Goal: Task Accomplishment & Management: Manage account settings

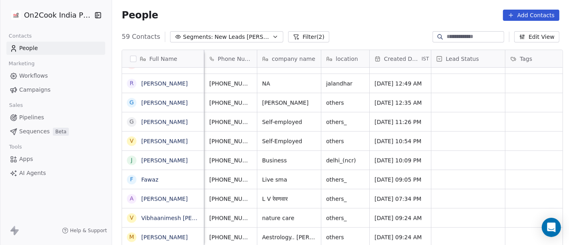
scroll to position [7, 56]
click at [267, 233] on icon "grid" at bounding box center [270, 236] width 6 height 6
click at [266, 231] on button "grid" at bounding box center [271, 236] width 10 height 10
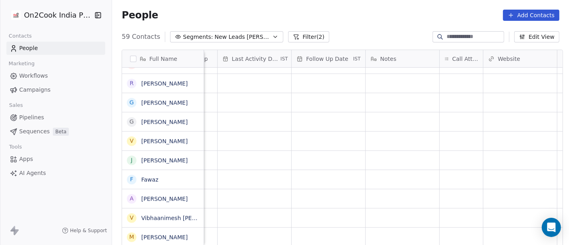
scroll to position [7, 496]
click at [445, 234] on div "grid" at bounding box center [458, 237] width 43 height 19
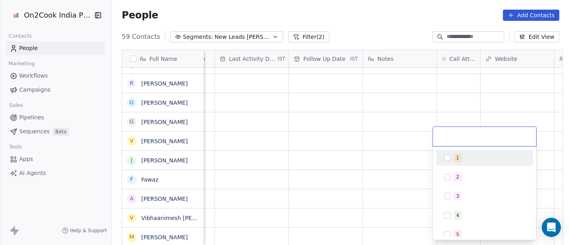
click at [448, 157] on button "Suggestions" at bounding box center [447, 157] width 6 height 6
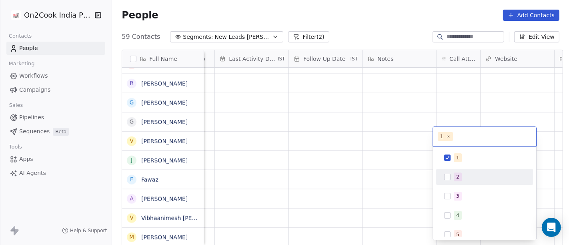
click at [400, 228] on html "On2Cook India Pvt. Ltd. Contacts People Marketing Workflows Campaigns Sales Pip…" at bounding box center [284, 122] width 569 height 245
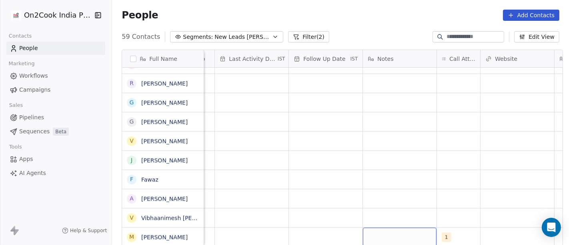
click at [388, 228] on div "grid" at bounding box center [400, 237] width 74 height 19
type textarea "*"
type textarea "**********"
click at [356, 154] on html "On2Cook India Pvt. Ltd. Contacts People Marketing Workflows Campaigns Sales Pip…" at bounding box center [284, 122] width 569 height 245
click at [325, 231] on div "grid" at bounding box center [326, 237] width 74 height 19
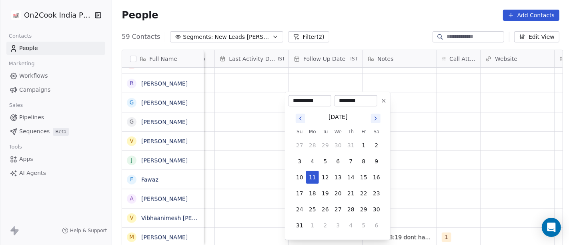
click at [383, 98] on icon at bounding box center [383, 101] width 6 height 6
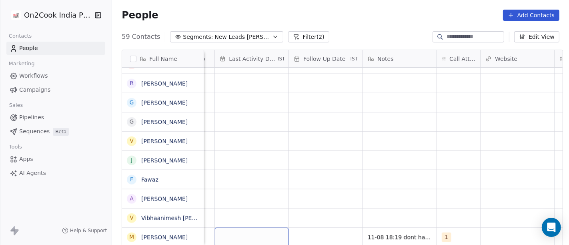
click at [257, 228] on div "grid" at bounding box center [252, 237] width 74 height 19
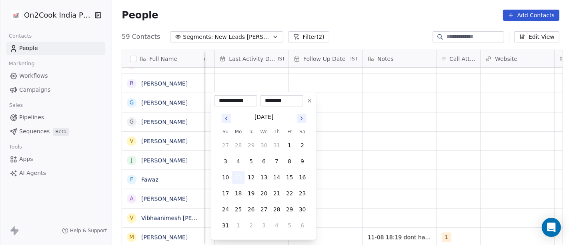
click at [242, 179] on button "11" at bounding box center [238, 177] width 13 height 13
click at [372, 162] on html "On2Cook India Pvt. Ltd. Contacts People Marketing Workflows Campaigns Sales Pip…" at bounding box center [284, 122] width 569 height 245
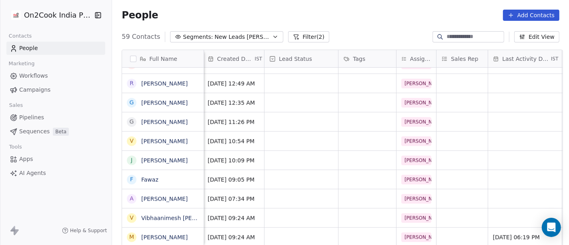
scroll to position [7, 222]
click at [287, 228] on div "grid" at bounding box center [302, 237] width 74 height 19
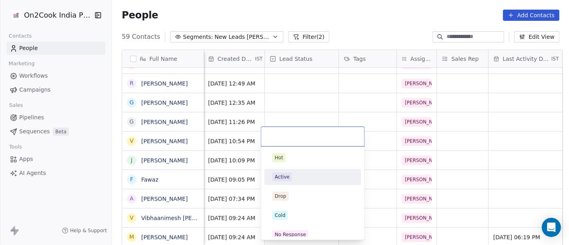
click at [427, 135] on html "On2Cook India Pvt. Ltd. Contacts People Marketing Workflows Campaigns Sales Pip…" at bounding box center [284, 122] width 569 height 245
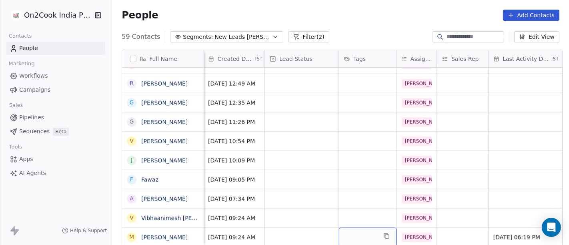
click at [360, 234] on div "grid" at bounding box center [368, 237] width 58 height 19
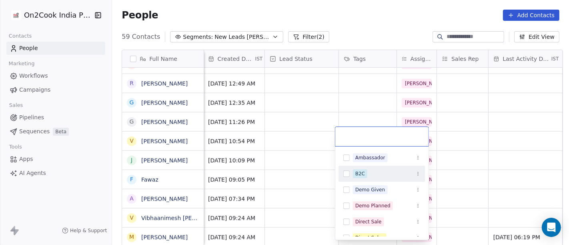
click at [364, 181] on div "B2C" at bounding box center [381, 174] width 87 height 16
click at [465, 167] on html "On2Cook India Pvt. Ltd. Contacts People Marketing Workflows Campaigns Sales Pip…" at bounding box center [284, 122] width 569 height 245
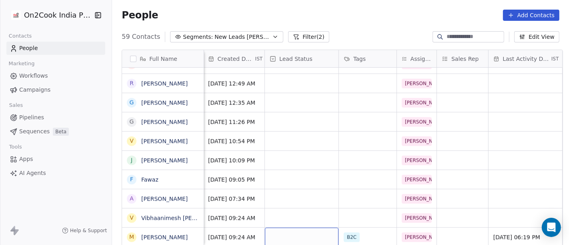
click at [294, 228] on div "grid" at bounding box center [302, 237] width 74 height 19
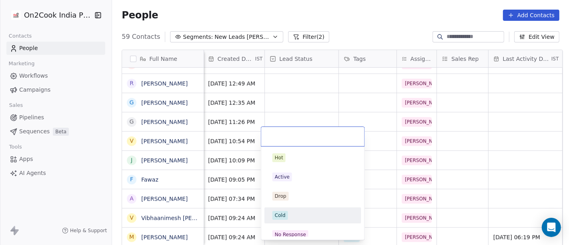
click at [294, 212] on div "Cold" at bounding box center [312, 215] width 81 height 9
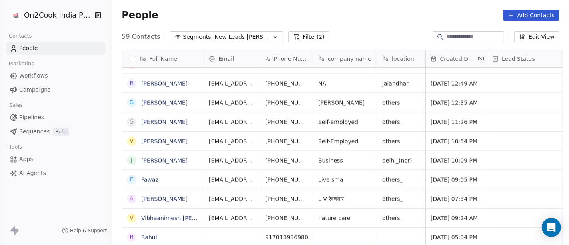
scroll to position [1, 0]
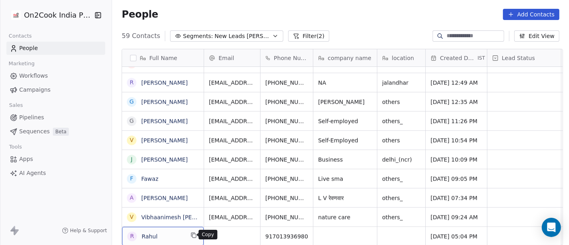
click at [191, 234] on icon "grid" at bounding box center [193, 235] width 6 height 6
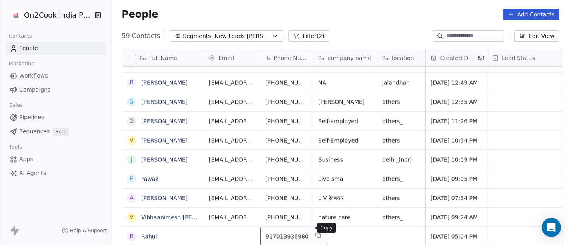
click at [315, 232] on icon "grid" at bounding box center [318, 235] width 6 height 6
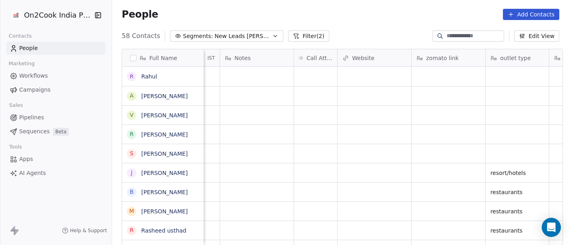
scroll to position [7, 634]
click at [324, 70] on div "grid" at bounding box center [320, 76] width 43 height 19
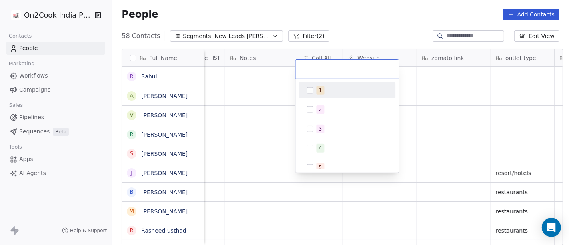
click at [326, 91] on div "1" at bounding box center [351, 90] width 71 height 9
click at [333, 34] on html "On2Cook India Pvt. Ltd. Contacts People Marketing Workflows Campaigns Sales Pip…" at bounding box center [284, 122] width 569 height 245
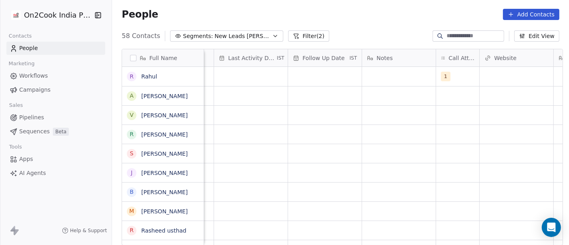
scroll to position [7, 493]
click at [382, 69] on div "grid" at bounding box center [403, 76] width 74 height 19
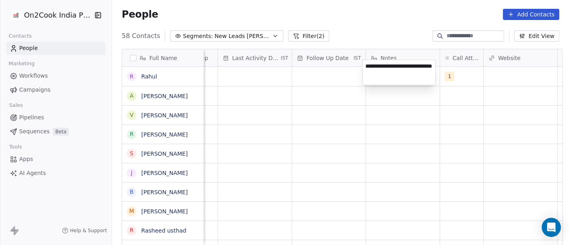
type textarea "**********"
click at [347, 168] on html "On2Cook India Pvt. Ltd. Contacts People Marketing Workflows Campaigns Sales Pip…" at bounding box center [284, 122] width 569 height 245
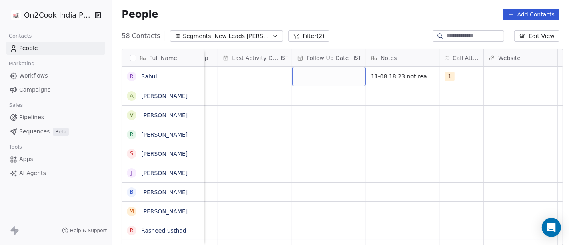
click at [303, 71] on div "grid" at bounding box center [329, 76] width 74 height 19
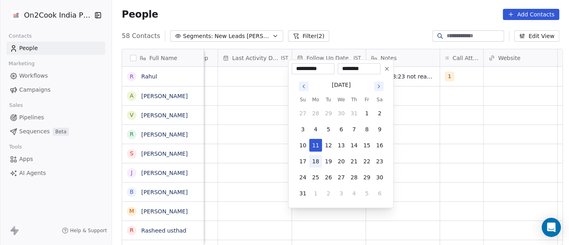
click at [316, 158] on button "18" at bounding box center [315, 161] width 13 height 13
type input "**********"
click at [537, 155] on html "On2Cook India Pvt. Ltd. Contacts People Marketing Workflows Campaigns Sales Pip…" at bounding box center [284, 122] width 569 height 245
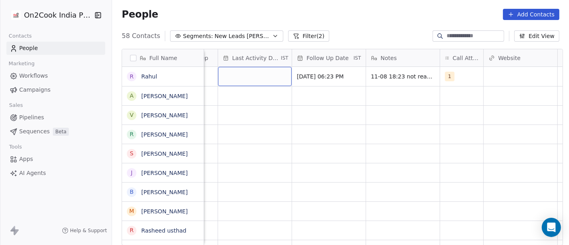
click at [248, 67] on div "grid" at bounding box center [255, 76] width 74 height 19
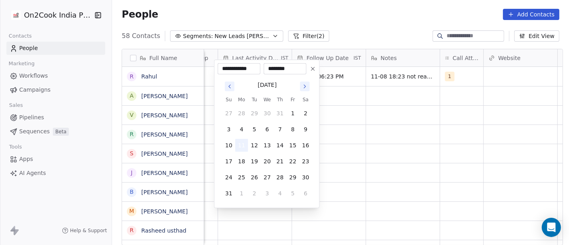
click at [238, 147] on button "11" at bounding box center [241, 145] width 13 height 13
click at [371, 138] on html "On2Cook India Pvt. Ltd. Contacts People Marketing Workflows Campaigns Sales Pip…" at bounding box center [284, 122] width 569 height 245
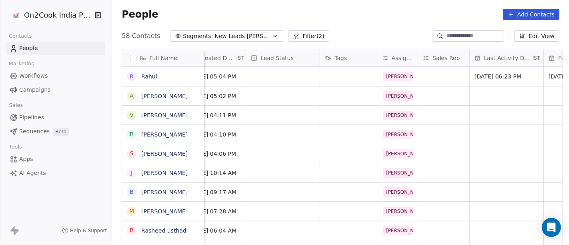
scroll to position [7, 240]
click at [273, 67] on div "grid" at bounding box center [284, 76] width 74 height 19
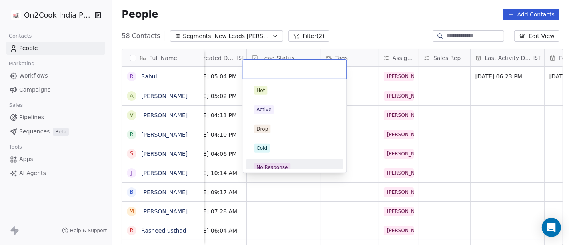
click at [283, 161] on div "No Response" at bounding box center [294, 167] width 90 height 13
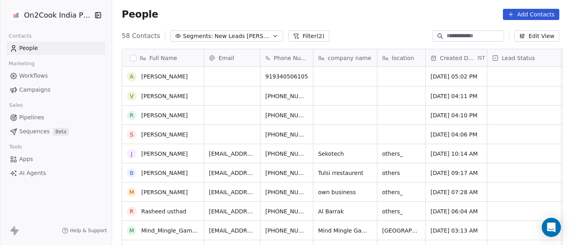
scroll to position [531, 0]
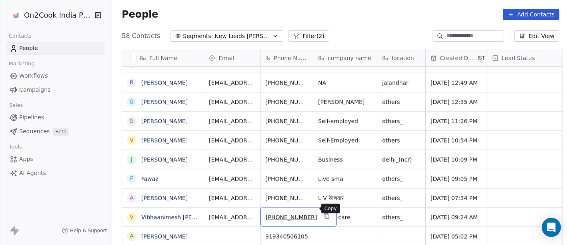
click at [323, 213] on icon "grid" at bounding box center [326, 216] width 6 height 6
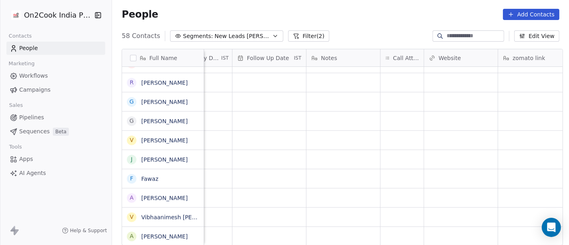
scroll to position [7, 553]
click at [401, 208] on div "grid" at bounding box center [401, 217] width 43 height 19
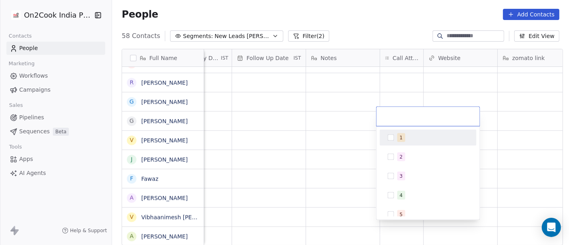
click at [393, 132] on div "1" at bounding box center [428, 137] width 90 height 13
click at [370, 32] on html "On2Cook India Pvt. Ltd. Contacts People Marketing Workflows Campaigns Sales Pip…" at bounding box center [284, 122] width 569 height 245
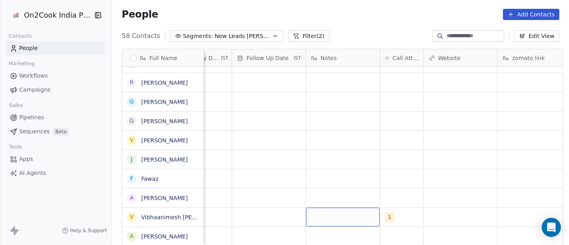
click at [316, 212] on div "grid" at bounding box center [343, 217] width 74 height 19
type textarea "**********"
click at [358, 175] on html "On2Cook India Pvt. Ltd. Contacts People Marketing Workflows Campaigns Sales Pip…" at bounding box center [284, 122] width 569 height 245
click at [248, 216] on html "On2Cook India Pvt. Ltd. Contacts People Marketing Workflows Campaigns Sales Pip…" at bounding box center [284, 122] width 569 height 245
click at [248, 214] on div "grid" at bounding box center [269, 217] width 74 height 19
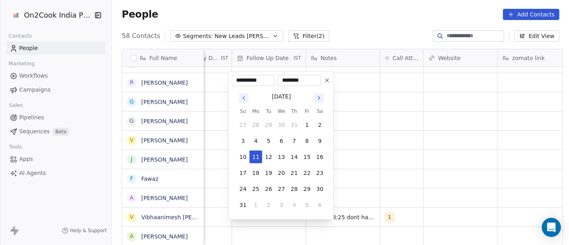
click at [329, 78] on icon at bounding box center [327, 80] width 6 height 6
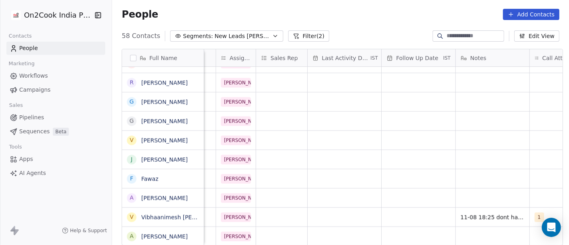
scroll to position [7, 402]
click at [348, 208] on div "grid" at bounding box center [345, 217] width 74 height 19
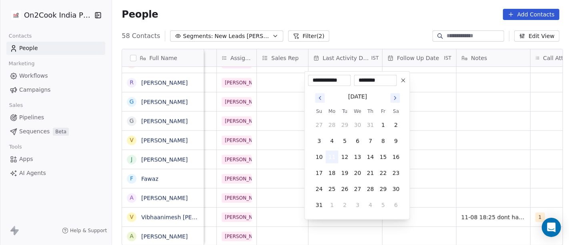
click at [331, 157] on button "11" at bounding box center [332, 156] width 13 height 13
click at [457, 151] on html "On2Cook India Pvt. Ltd. Contacts People Marketing Workflows Campaigns Sales Pip…" at bounding box center [284, 122] width 569 height 245
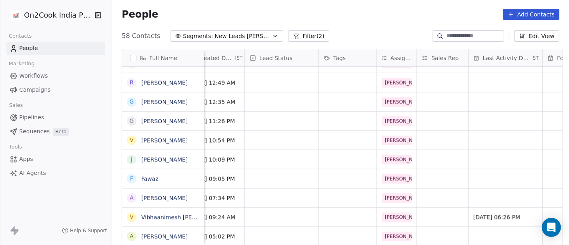
scroll to position [7, 240]
click at [343, 208] on div "grid" at bounding box center [350, 217] width 58 height 19
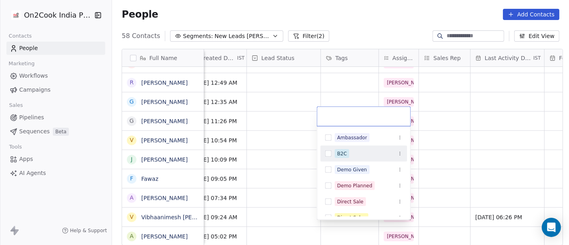
click at [333, 149] on div "B2C" at bounding box center [363, 153] width 87 height 13
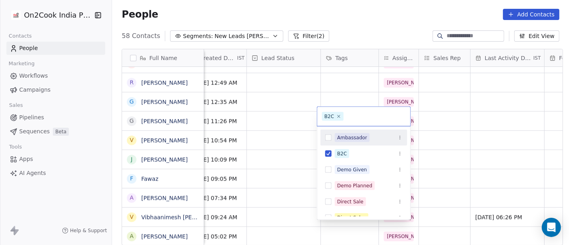
click at [366, 37] on html "On2Cook India Pvt. Ltd. Contacts People Marketing Workflows Campaigns Sales Pip…" at bounding box center [284, 122] width 569 height 245
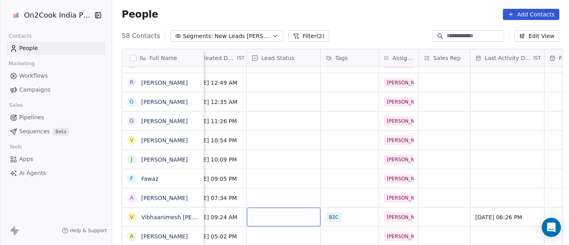
click at [284, 210] on div "grid" at bounding box center [284, 217] width 74 height 19
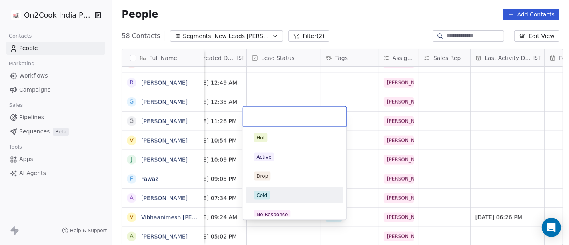
click at [266, 194] on div "Cold" at bounding box center [261, 195] width 11 height 7
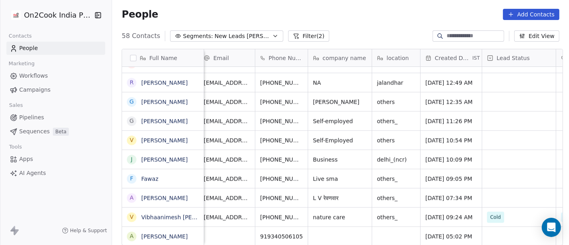
scroll to position [7, 0]
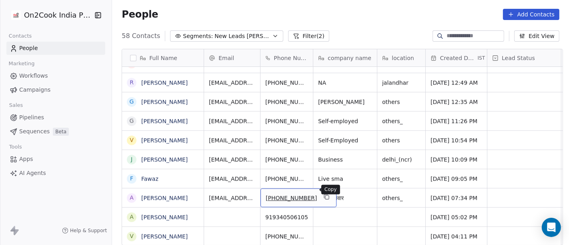
click at [324, 194] on icon "grid" at bounding box center [326, 196] width 4 height 4
click at [323, 194] on icon "grid" at bounding box center [326, 197] width 6 height 6
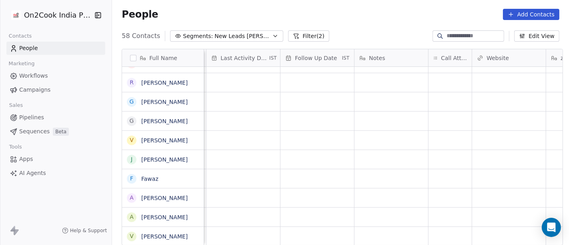
scroll to position [7, 505]
click at [458, 190] on div "grid" at bounding box center [449, 197] width 43 height 19
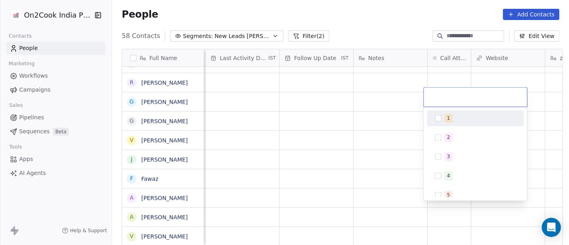
click at [440, 116] on button "Suggestions" at bounding box center [438, 118] width 6 height 6
click at [339, 21] on html "On2Cook India Pvt. Ltd. Contacts People Marketing Workflows Campaigns Sales Pip…" at bounding box center [284, 122] width 569 height 245
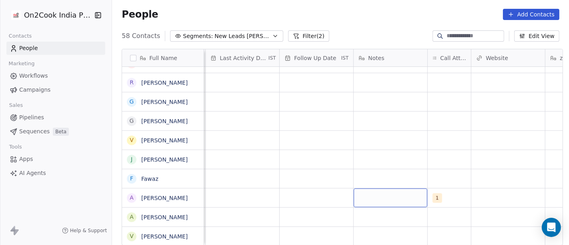
click at [392, 188] on div "grid" at bounding box center [391, 197] width 74 height 19
type textarea "*****"
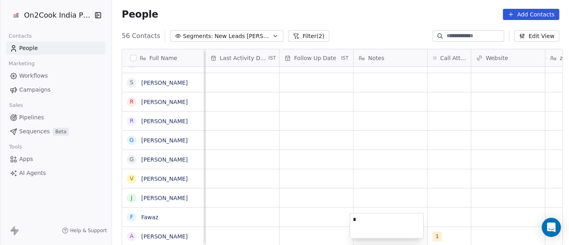
scroll to position [897, 0]
type textarea "**********"
click at [383, 180] on html "On2Cook India Pvt. Ltd. Contacts People Marketing Workflows Campaigns Sales Pip…" at bounding box center [284, 122] width 569 height 245
click at [324, 229] on div "grid" at bounding box center [317, 236] width 74 height 19
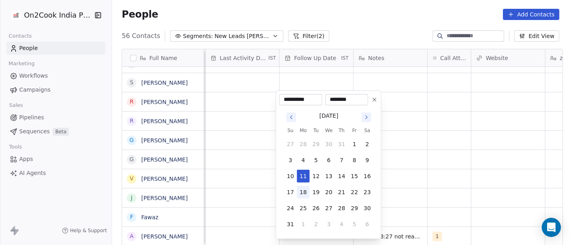
click at [304, 192] on button "18" at bounding box center [303, 192] width 13 height 13
type input "**********"
click at [440, 184] on html "On2Cook India Pvt. Ltd. Contacts People Marketing Workflows Campaigns Sales Pip…" at bounding box center [284, 122] width 569 height 245
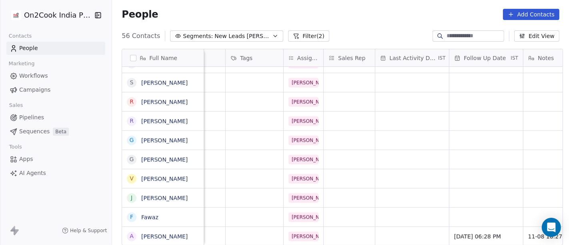
scroll to position [7, 336]
click at [400, 227] on div "grid" at bounding box center [412, 236] width 74 height 19
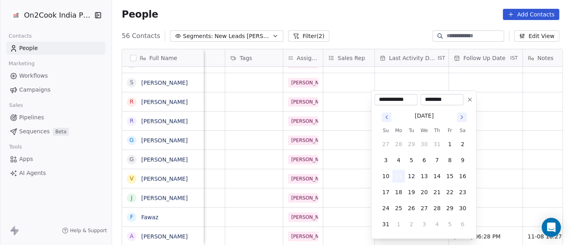
click at [398, 175] on button "11" at bounding box center [398, 176] width 13 height 13
click at [494, 172] on html "On2Cook India Pvt. Ltd. Contacts People Marketing Workflows Campaigns Sales Pip…" at bounding box center [284, 122] width 569 height 245
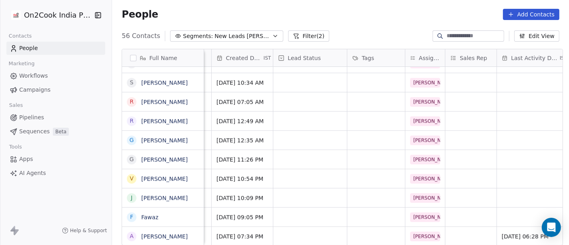
scroll to position [7, 215]
click at [312, 231] on div "grid" at bounding box center [309, 236] width 74 height 19
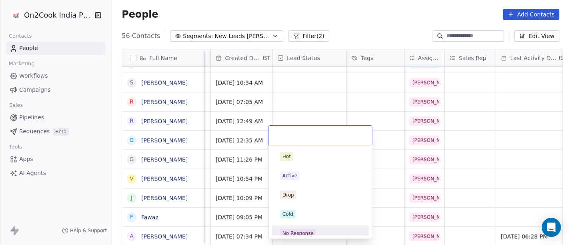
click at [306, 233] on div "No Response" at bounding box center [297, 233] width 31 height 7
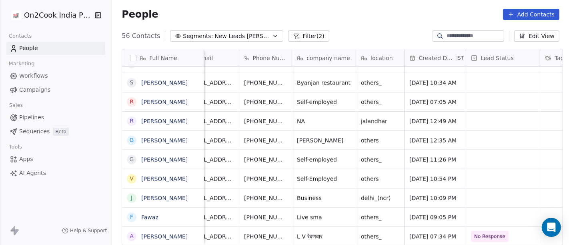
scroll to position [7, 0]
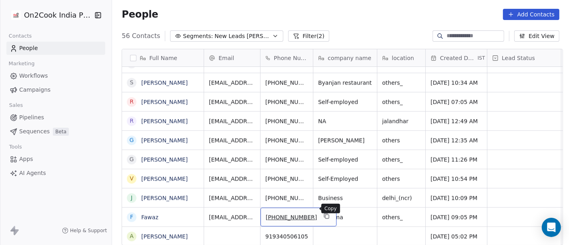
click at [322, 211] on button "grid" at bounding box center [327, 216] width 10 height 10
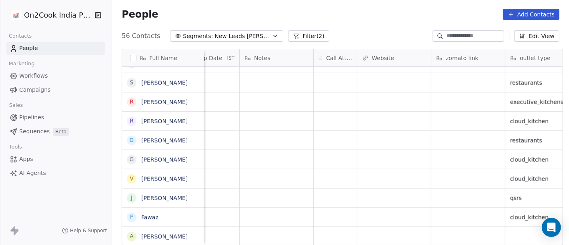
scroll to position [7, 612]
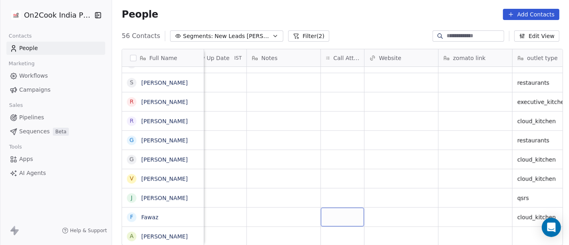
click at [329, 210] on div "grid" at bounding box center [342, 217] width 43 height 19
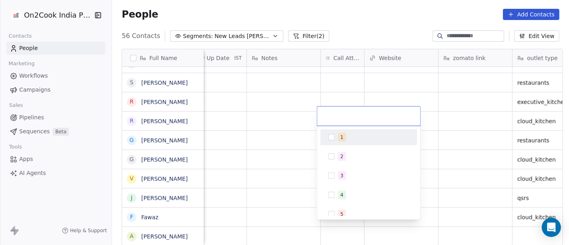
click at [338, 131] on div "1" at bounding box center [369, 137] width 90 height 13
click at [270, 218] on html "On2Cook India Pvt. Ltd. Contacts People Marketing Workflows Campaigns Sales Pip…" at bounding box center [284, 122] width 569 height 245
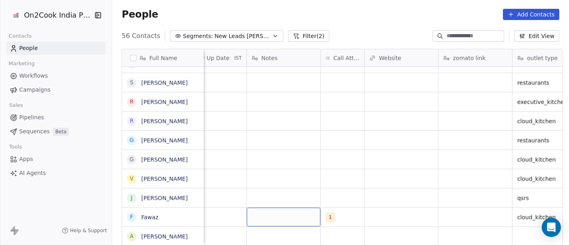
click at [265, 214] on div "grid" at bounding box center [284, 217] width 74 height 19
type textarea "**********"
click at [320, 165] on html "On2Cook India Pvt. Ltd. Contacts People Marketing Workflows Campaigns Sales Pip…" at bounding box center [284, 122] width 569 height 245
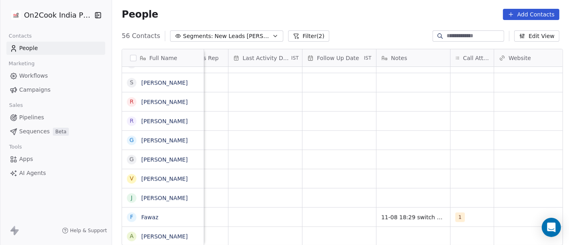
scroll to position [7, 482]
click at [312, 211] on div "grid" at bounding box center [340, 217] width 74 height 19
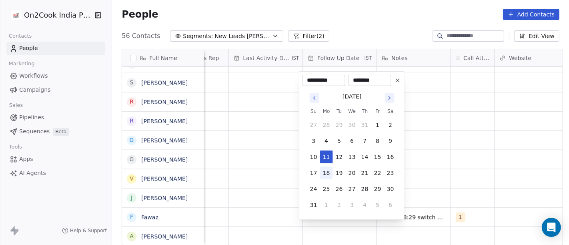
click at [324, 176] on button "18" at bounding box center [326, 172] width 13 height 13
type input "**********"
click at [450, 167] on html "On2Cook India Pvt. Ltd. Contacts People Marketing Workflows Campaigns Sales Pip…" at bounding box center [284, 122] width 569 height 245
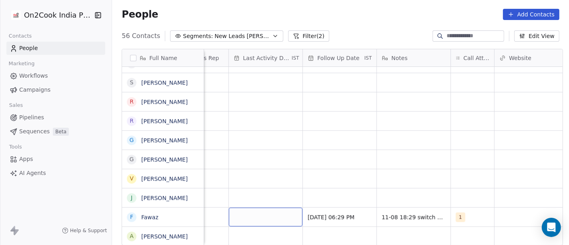
click at [260, 212] on div "grid" at bounding box center [266, 217] width 74 height 19
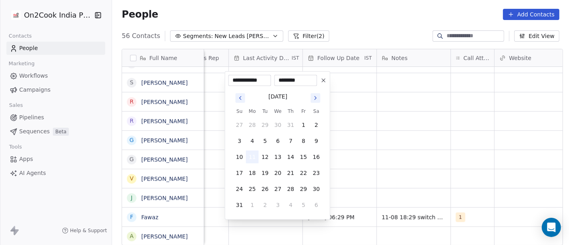
click at [254, 158] on button "11" at bounding box center [252, 156] width 13 height 13
click at [364, 162] on html "On2Cook India Pvt. Ltd. Contacts People Marketing Workflows Campaigns Sales Pip…" at bounding box center [284, 122] width 569 height 245
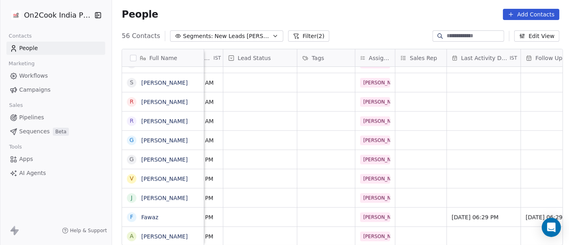
scroll to position [7, 263]
click at [257, 212] on div "grid" at bounding box center [261, 217] width 74 height 19
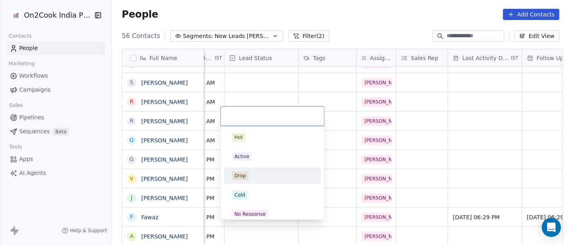
click at [380, 18] on html "On2Cook India Pvt. Ltd. Contacts People Marketing Workflows Campaigns Sales Pip…" at bounding box center [284, 122] width 569 height 245
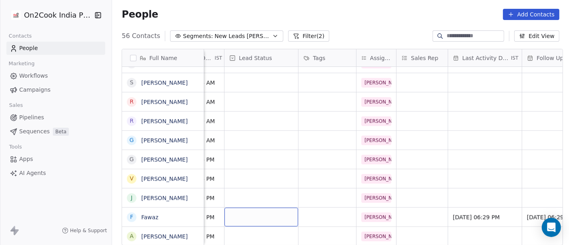
click at [257, 208] on div "grid" at bounding box center [261, 217] width 74 height 19
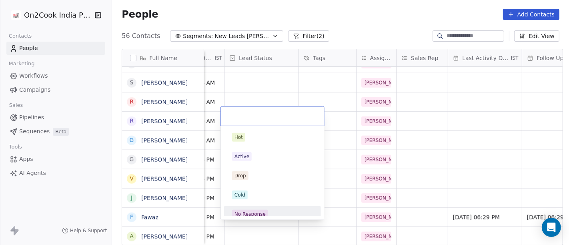
click at [259, 214] on div "No Response" at bounding box center [249, 213] width 31 height 7
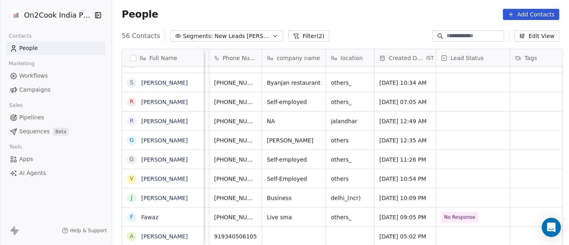
scroll to position [7, 47]
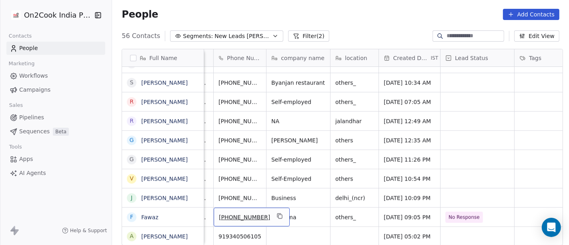
click at [272, 210] on div "+919663661080" at bounding box center [252, 217] width 76 height 19
click at [276, 213] on icon "grid" at bounding box center [279, 216] width 6 height 6
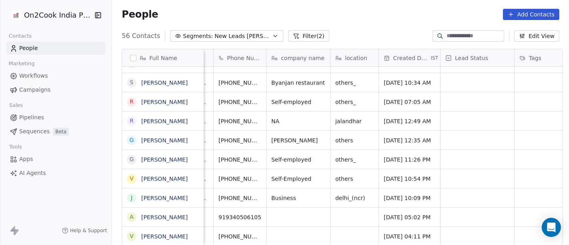
scroll to position [7, 0]
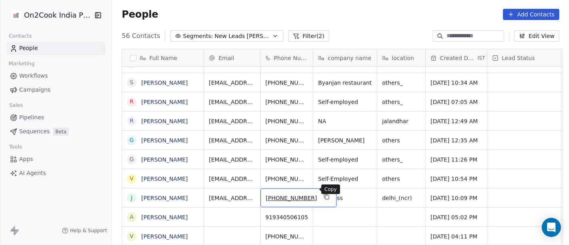
click at [323, 194] on icon "grid" at bounding box center [326, 197] width 6 height 6
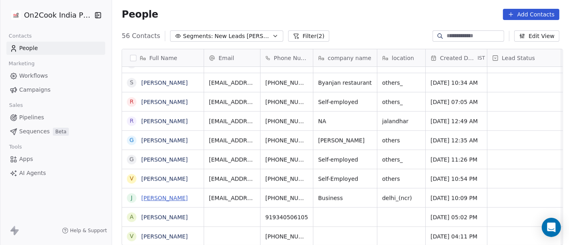
click at [166, 196] on link "Jatin Dabur" at bounding box center [164, 198] width 46 height 6
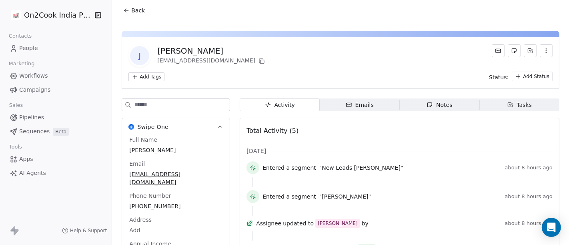
click at [140, 15] on button "Back" at bounding box center [133, 10] width 31 height 14
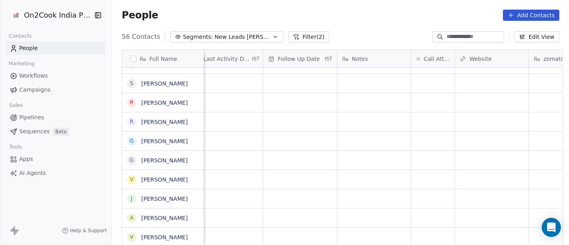
scroll to position [0, 523]
click at [417, 198] on div "grid" at bounding box center [431, 198] width 43 height 19
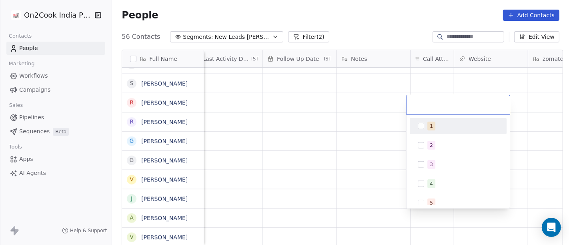
click at [425, 125] on div "1" at bounding box center [458, 126] width 90 height 13
click at [371, 22] on html "On2Cook India Pvt. Ltd. Contacts People Marketing Workflows Campaigns Sales Pip…" at bounding box center [284, 122] width 569 height 245
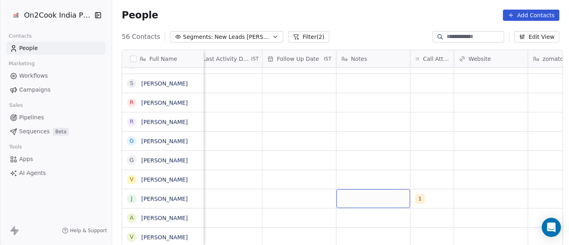
click at [359, 205] on div "grid" at bounding box center [373, 198] width 74 height 19
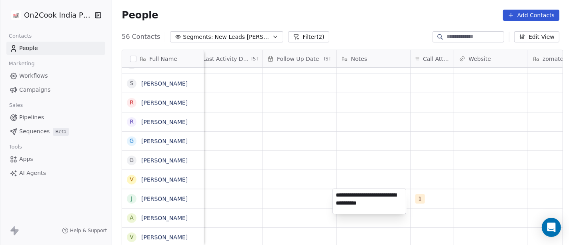
type textarea "**********"
click at [307, 193] on html "On2Cook India Pvt. Ltd. Contacts People Marketing Workflows Campaigns Sales Pip…" at bounding box center [284, 122] width 569 height 245
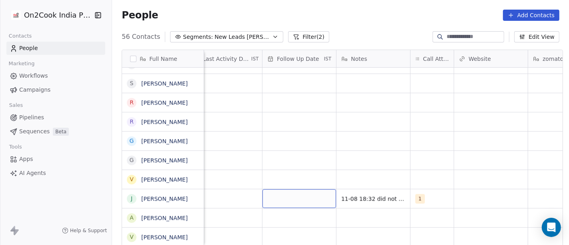
click at [307, 193] on div "grid" at bounding box center [299, 198] width 74 height 19
click at [303, 196] on div "grid" at bounding box center [299, 198] width 74 height 19
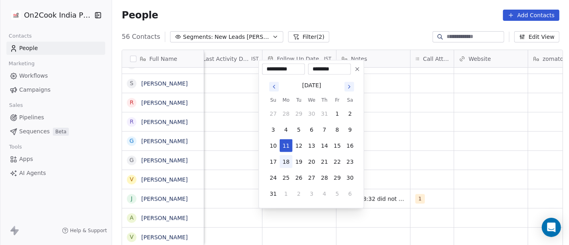
click at [286, 164] on button "18" at bounding box center [286, 161] width 13 height 13
type input "**********"
click at [414, 152] on html "On2Cook India Pvt. Ltd. Contacts People Marketing Workflows Campaigns Sales Pip…" at bounding box center [284, 122] width 569 height 245
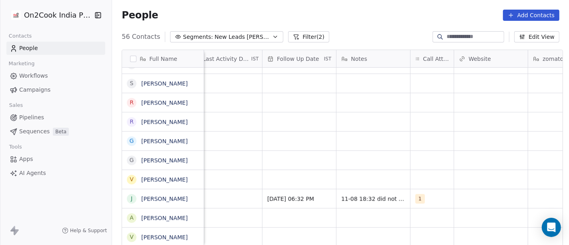
scroll to position [0, 507]
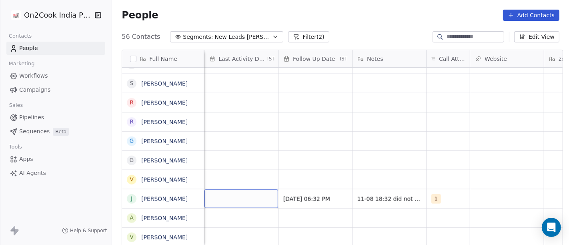
click at [214, 196] on div "grid" at bounding box center [241, 198] width 74 height 19
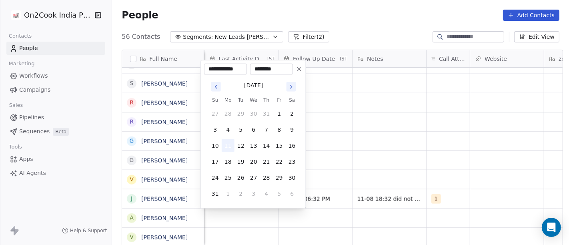
click at [226, 142] on button "11" at bounding box center [228, 145] width 13 height 13
click at [390, 147] on html "On2Cook India Pvt. Ltd. Contacts People Marketing Workflows Campaigns Sales Pip…" at bounding box center [284, 122] width 569 height 245
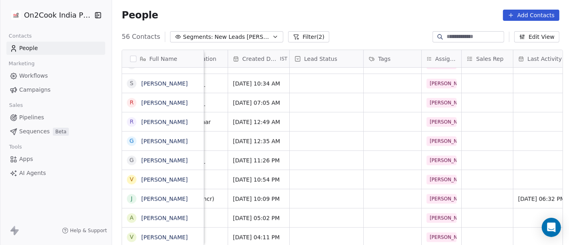
scroll to position [0, 194]
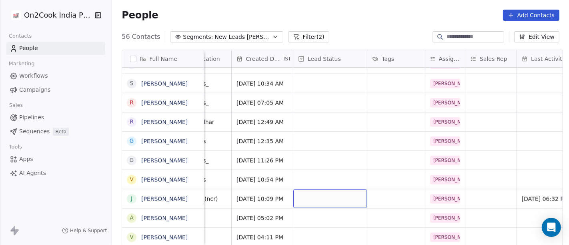
click at [312, 193] on div "grid" at bounding box center [330, 198] width 74 height 19
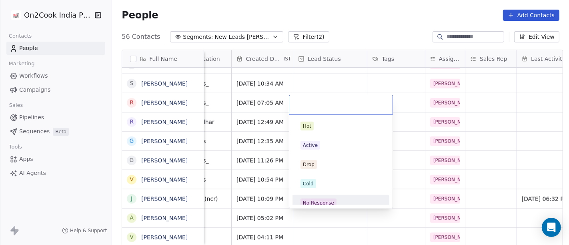
click at [325, 200] on div "No Response" at bounding box center [318, 202] width 31 height 7
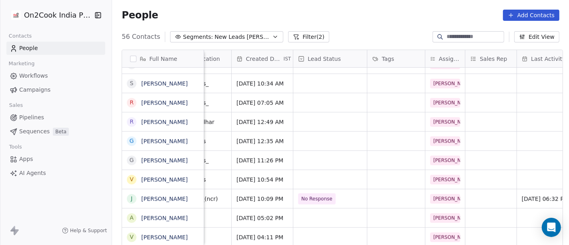
click at [351, 31] on div "56 Contacts Segments: New Leads Salim Filter (2) Edit View" at bounding box center [340, 36] width 457 height 13
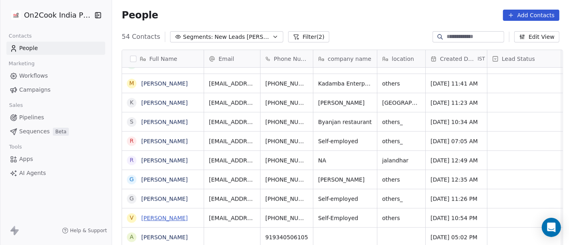
click at [145, 217] on link "Vikas Ramnath Damodare" at bounding box center [164, 218] width 46 height 6
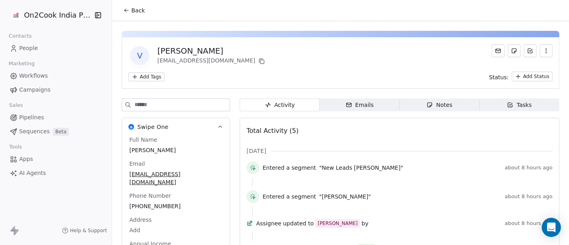
click at [123, 2] on div "Back" at bounding box center [340, 10] width 457 height 21
click at [124, 12] on icon at bounding box center [126, 10] width 6 height 6
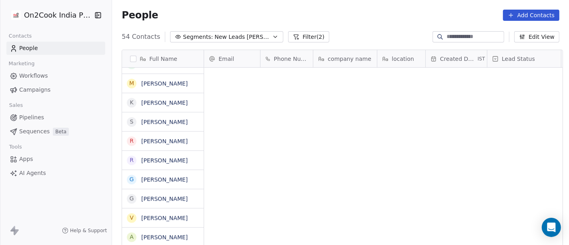
scroll to position [209, 454]
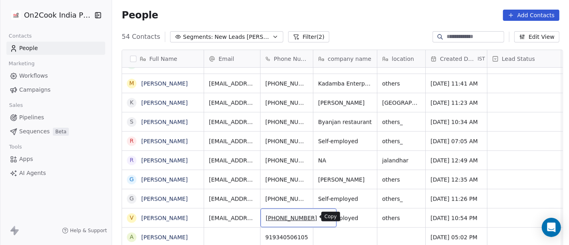
click at [323, 216] on icon "grid" at bounding box center [326, 217] width 6 height 6
click at [323, 218] on icon "grid" at bounding box center [326, 217] width 6 height 6
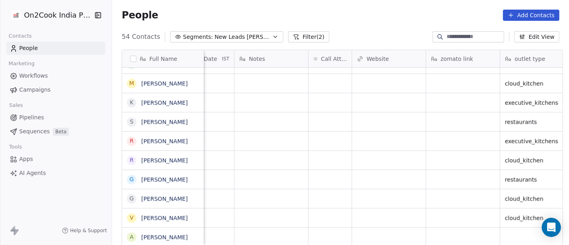
scroll to position [0, 626]
click at [329, 216] on div "grid" at bounding box center [328, 217] width 43 height 19
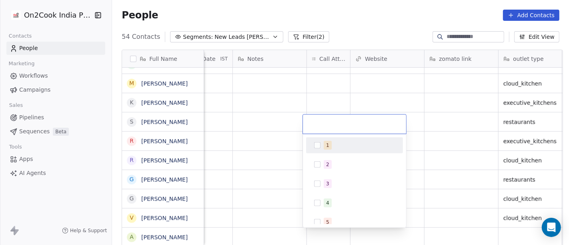
click at [332, 141] on div "1" at bounding box center [359, 145] width 71 height 9
click at [371, 8] on html "On2Cook India Pvt. Ltd. Contacts People Marketing Workflows Campaigns Sales Pip…" at bounding box center [284, 122] width 569 height 245
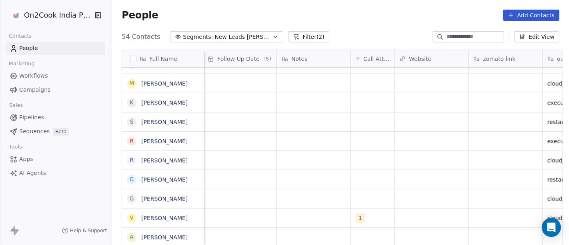
scroll to position [0, 574]
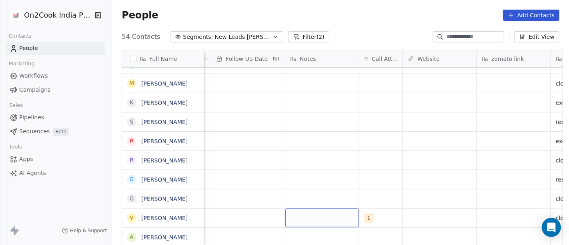
click at [308, 220] on div "grid" at bounding box center [322, 217] width 74 height 19
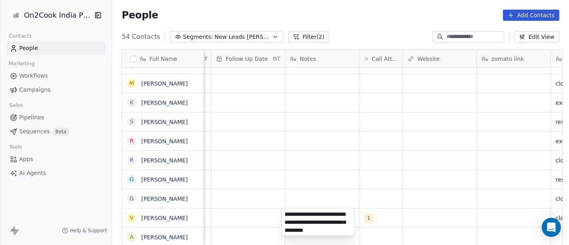
type textarea "**********"
click at [331, 187] on html "On2Cook India Pvt. Ltd. Contacts People Marketing Workflows Campaigns Sales Pip…" at bounding box center [284, 122] width 569 height 245
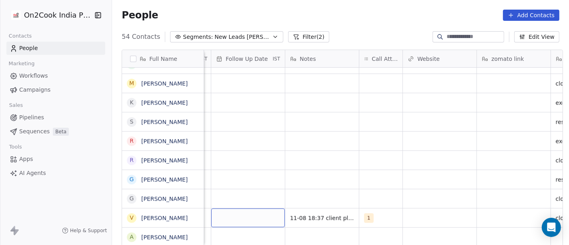
click at [260, 214] on div "grid" at bounding box center [248, 217] width 74 height 19
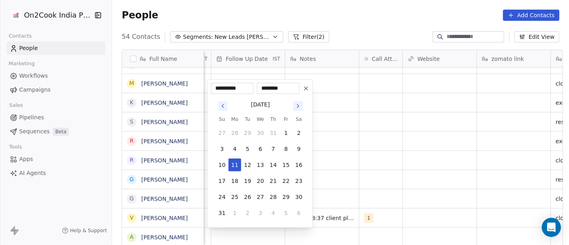
click at [298, 103] on icon "Go to next month" at bounding box center [298, 106] width 6 height 6
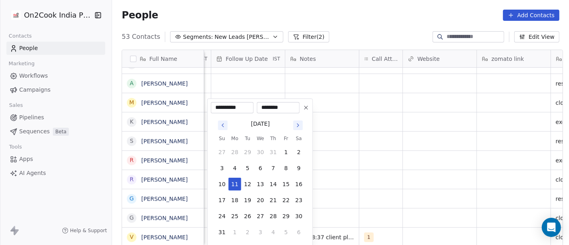
scroll to position [839, 0]
click at [310, 106] on button at bounding box center [306, 108] width 10 height 10
type input "**********"
type input "********"
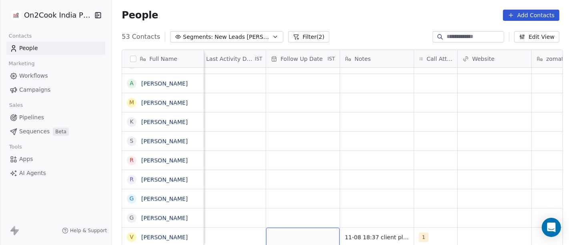
scroll to position [7, 515]
click at [292, 234] on div "grid" at bounding box center [307, 237] width 74 height 19
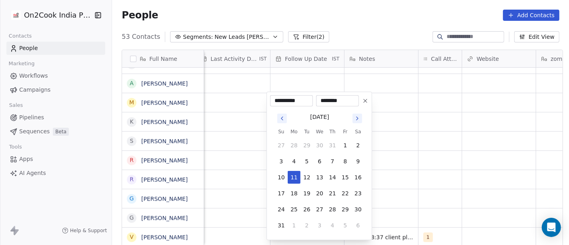
click at [355, 120] on icon "Go to next month" at bounding box center [357, 118] width 6 height 6
click at [358, 135] on icon "Go to next month" at bounding box center [357, 134] width 6 height 6
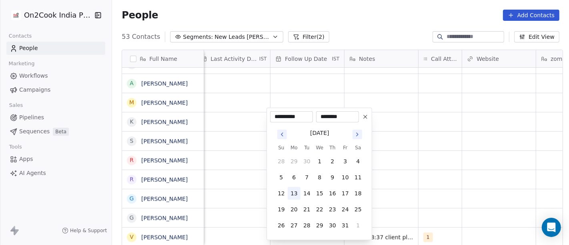
click at [295, 193] on button "13" at bounding box center [294, 193] width 13 height 13
type input "**********"
click at [404, 185] on html "On2Cook India Pvt. Ltd. Contacts People Marketing Workflows Campaigns Sales Pip…" at bounding box center [284, 122] width 569 height 245
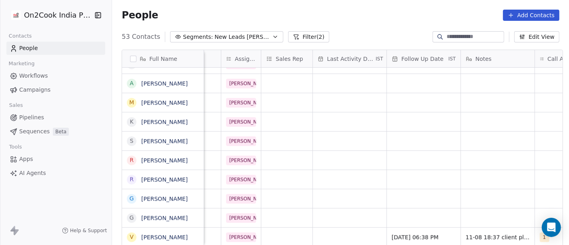
scroll to position [7, 394]
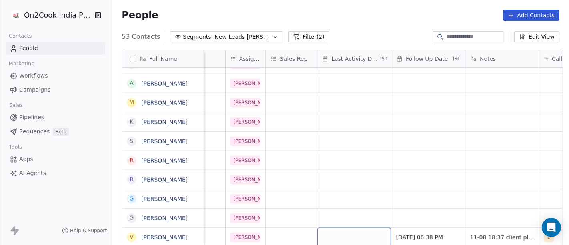
click at [363, 228] on div "grid" at bounding box center [354, 237] width 74 height 19
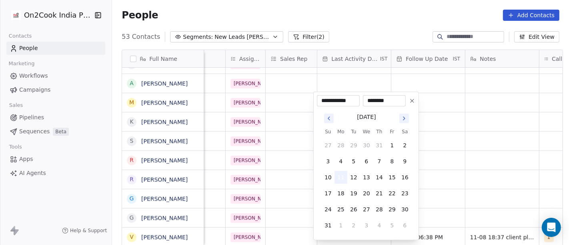
click at [342, 174] on button "11" at bounding box center [340, 177] width 13 height 13
click at [474, 178] on html "On2Cook India Pvt. Ltd. Contacts People Marketing Workflows Campaigns Sales Pip…" at bounding box center [284, 122] width 569 height 245
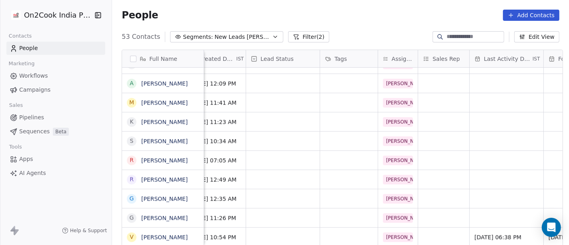
scroll to position [7, 240]
click at [259, 232] on div "grid" at bounding box center [284, 237] width 74 height 19
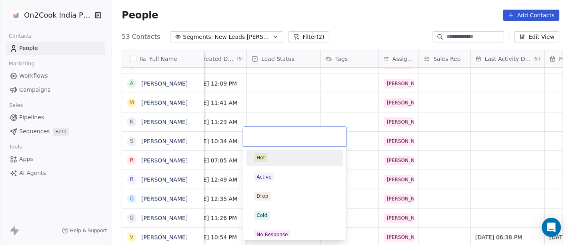
click at [474, 126] on html "On2Cook India Pvt. Ltd. Contacts People Marketing Workflows Campaigns Sales Pip…" at bounding box center [284, 122] width 569 height 245
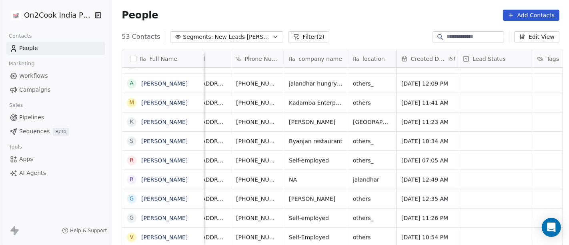
scroll to position [7, 0]
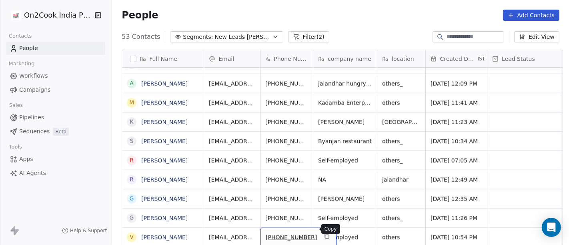
click at [323, 233] on icon "grid" at bounding box center [326, 236] width 6 height 6
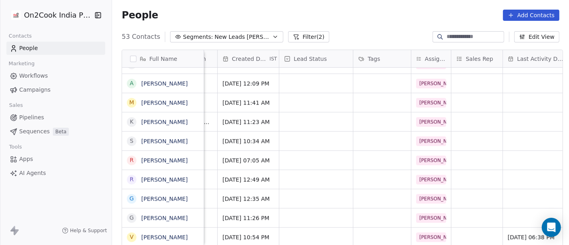
scroll to position [7, 209]
click at [321, 230] on div "grid" at bounding box center [315, 237] width 74 height 19
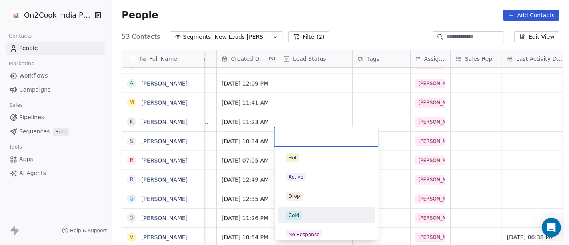
click at [296, 220] on div "Cold" at bounding box center [326, 215] width 90 height 13
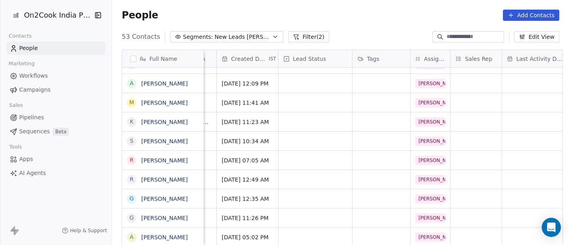
scroll to position [7, 0]
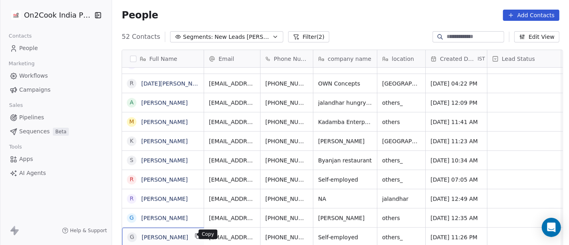
scroll to position [1, 0]
click at [196, 233] on icon "grid" at bounding box center [198, 235] width 4 height 4
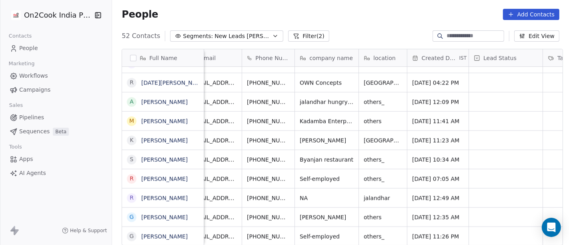
scroll to position [7, 15]
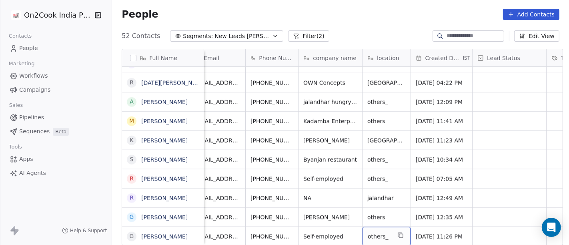
click at [368, 232] on span "others_" at bounding box center [379, 236] width 23 height 8
click at [363, 228] on textarea "*******" at bounding box center [382, 225] width 47 height 25
type textarea "*"
type textarea "****"
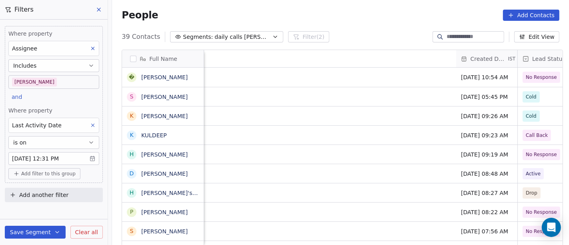
scroll to position [209, 454]
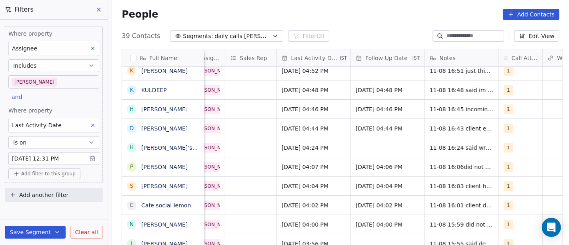
click at [57, 80] on body "On2Cook India Pvt. Ltd. Contacts People Marketing Workflows Campaigns Sales Pip…" at bounding box center [284, 122] width 569 height 245
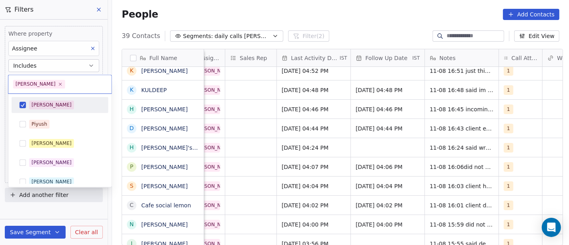
click at [268, 8] on html "On2Cook India Pvt. Ltd. Contacts People Marketing Workflows Campaigns Sales Pip…" at bounding box center [284, 122] width 569 height 245
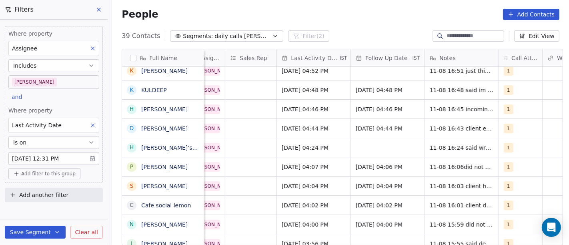
click at [85, 81] on body "On2Cook India Pvt. Ltd. Contacts People Marketing Workflows Campaigns Sales Pip…" at bounding box center [284, 122] width 569 height 245
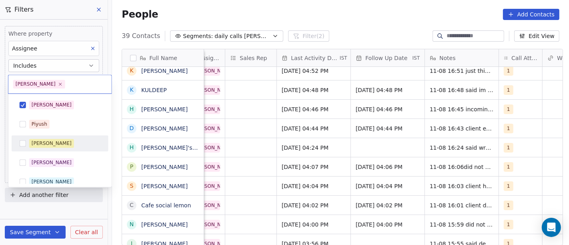
drag, startPoint x: 85, startPoint y: 81, endPoint x: 57, endPoint y: 139, distance: 64.1
click at [57, 139] on div "Madhuri" at bounding box center [64, 143] width 71 height 9
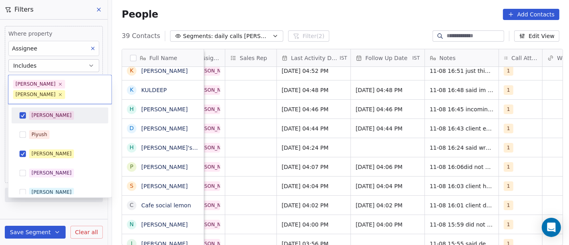
click at [55, 111] on div "[PERSON_NAME]" at bounding box center [64, 115] width 71 height 9
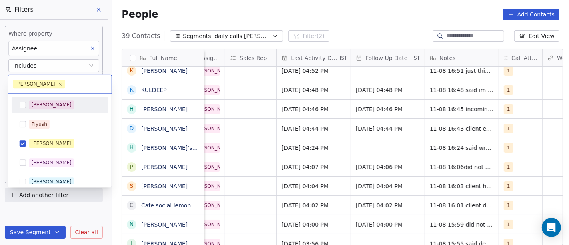
click at [272, 18] on html "On2Cook India Pvt. Ltd. Contacts People Marketing Workflows Campaigns Sales Pip…" at bounding box center [284, 122] width 569 height 245
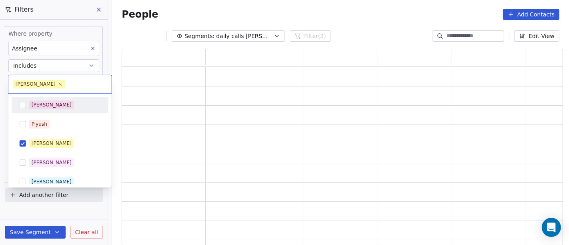
scroll to position [190, 434]
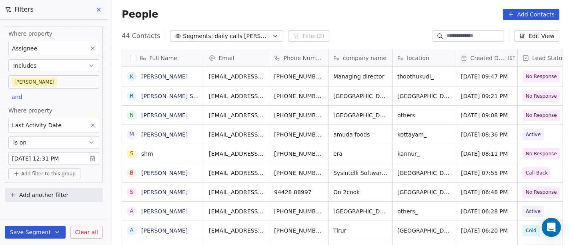
click at [49, 84] on body "On2Cook India Pvt. Ltd. Contacts People Marketing Workflows Campaigns Sales Pip…" at bounding box center [284, 122] width 569 height 245
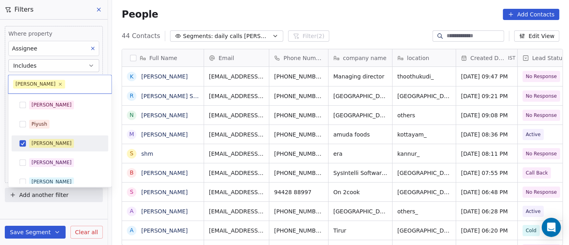
click at [46, 139] on span "Madhuri" at bounding box center [51, 143] width 45 height 9
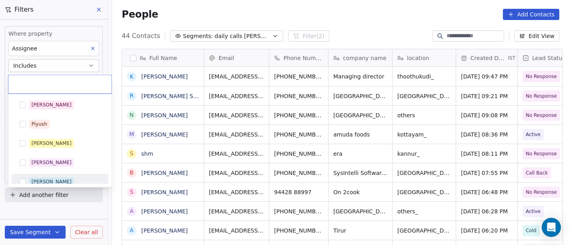
click at [42, 175] on div "Ronit" at bounding box center [60, 181] width 90 height 13
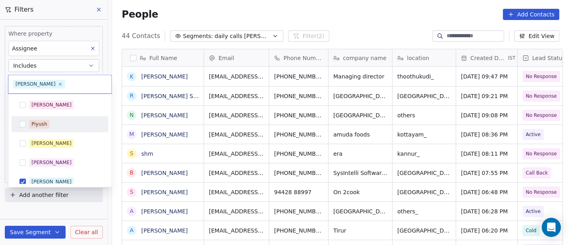
click at [218, 11] on html "On2Cook India Pvt. Ltd. Contacts People Marketing Workflows Campaigns Sales Pip…" at bounding box center [284, 122] width 569 height 245
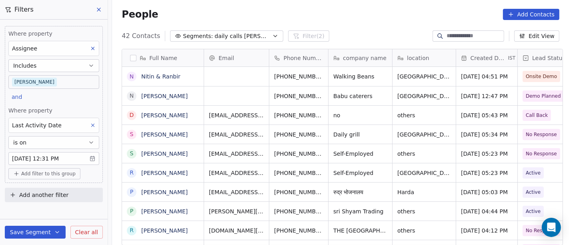
scroll to position [7, 7]
click at [66, 83] on body "On2Cook India Pvt. Ltd. Contacts People Marketing Workflows Campaigns Sales Pip…" at bounding box center [284, 122] width 569 height 245
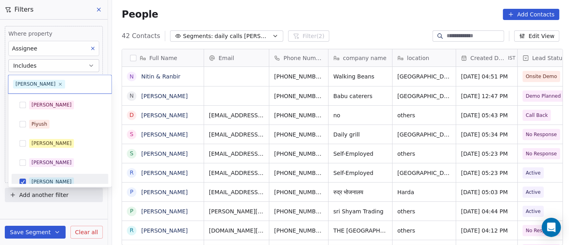
scroll to position [6, 0]
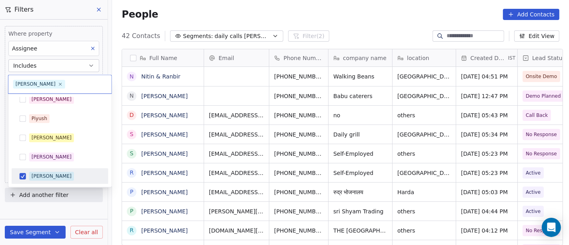
click at [60, 96] on div "Salim Piyush Madhuri Anmol Ronit Saurabh Sapan Falguni Mary Ajay" at bounding box center [59, 140] width 103 height 93
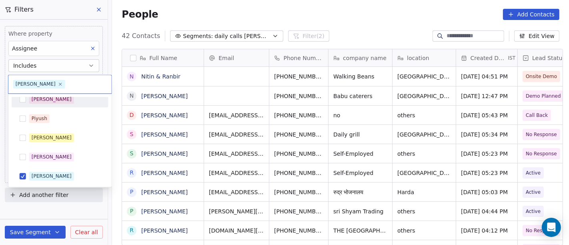
click at [60, 102] on div "[PERSON_NAME]" at bounding box center [64, 99] width 71 height 9
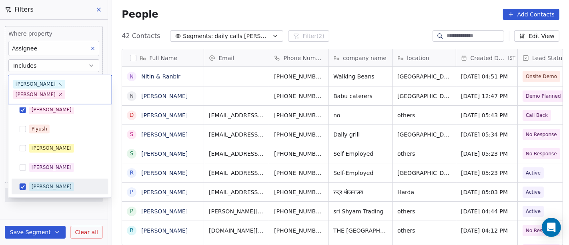
click at [60, 182] on div "Ronit" at bounding box center [64, 186] width 71 height 9
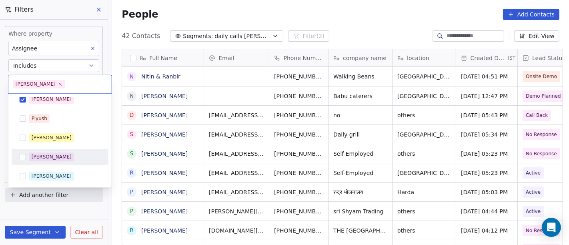
click at [259, 19] on html "On2Cook India Pvt. Ltd. Contacts People Marketing Workflows Campaigns Sales Pip…" at bounding box center [284, 122] width 569 height 245
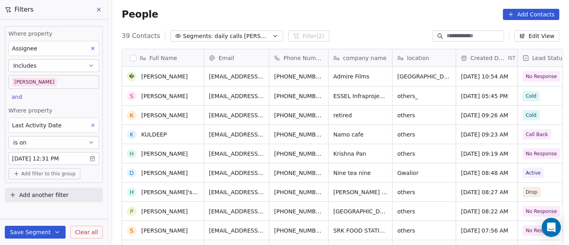
scroll to position [89, 0]
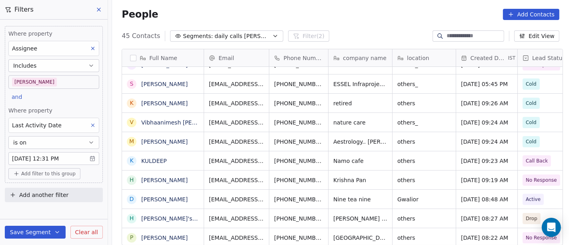
click at [294, 24] on div "People Add Contacts" at bounding box center [340, 14] width 457 height 30
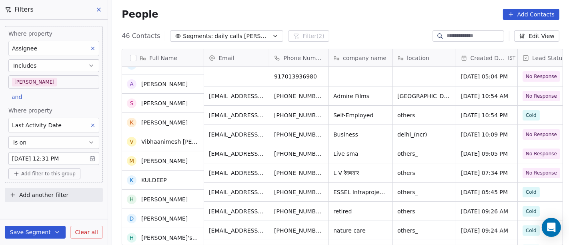
scroll to position [0, 0]
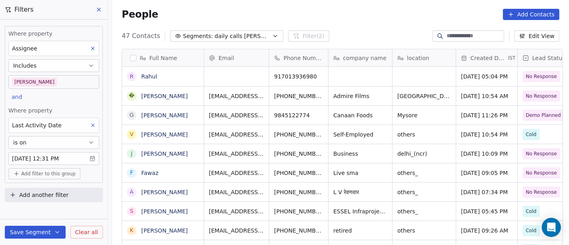
click at [59, 174] on span "Add filter to this group" at bounding box center [48, 173] width 54 height 6
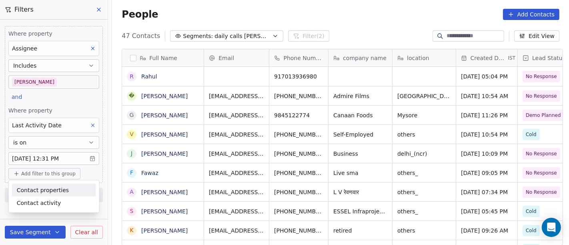
click at [40, 192] on span "Contact properties" at bounding box center [43, 190] width 52 height 8
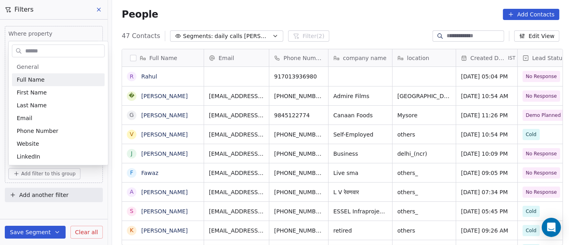
click at [42, 50] on input "text" at bounding box center [64, 51] width 81 height 12
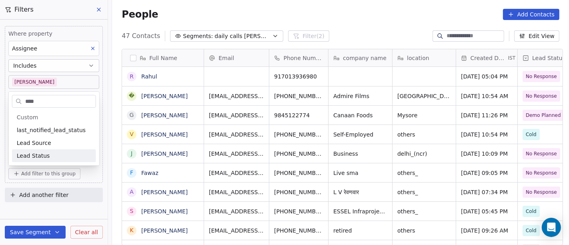
type input "****"
click at [47, 154] on div "Lead Status" at bounding box center [54, 156] width 74 height 8
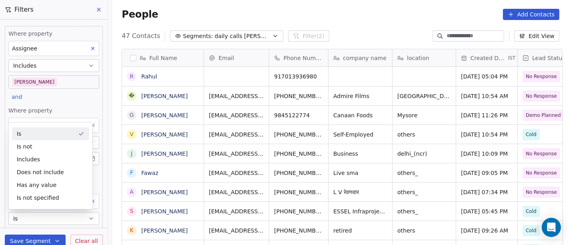
click at [37, 135] on div "Is" at bounding box center [50, 133] width 77 height 13
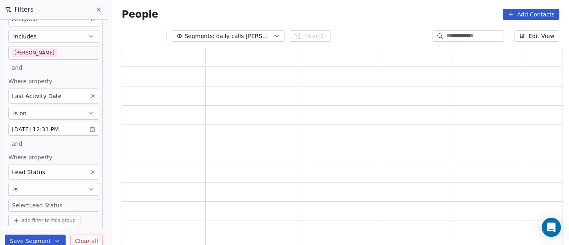
scroll to position [52, 0]
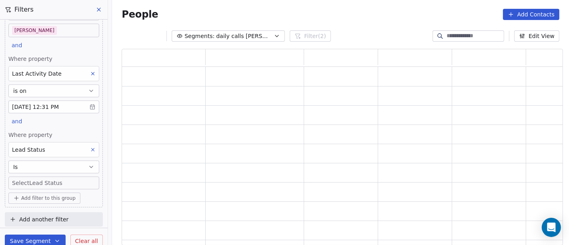
click at [37, 182] on body "On2Cook India Pvt. Ltd. Contacts People Marketing Workflows Campaigns Sales Pip…" at bounding box center [284, 122] width 569 height 245
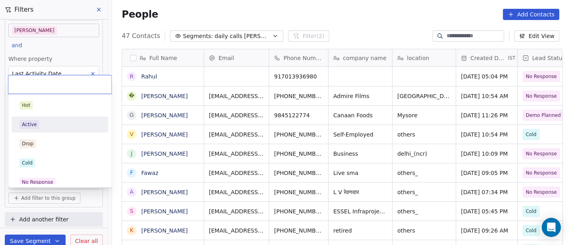
scroll to position [209, 454]
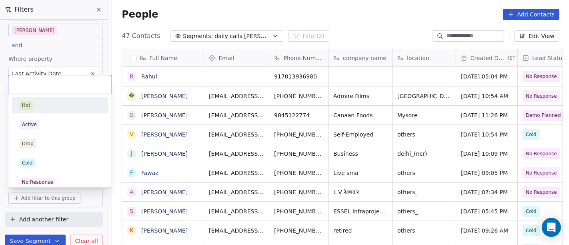
click at [43, 103] on div "Hot" at bounding box center [60, 105] width 81 height 9
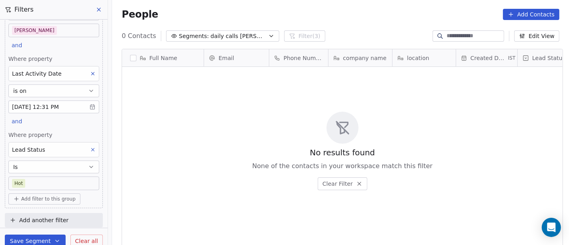
click at [55, 178] on body "On2Cook India Pvt. Ltd. Contacts People Marketing Workflows Campaigns Sales Pip…" at bounding box center [284, 122] width 569 height 245
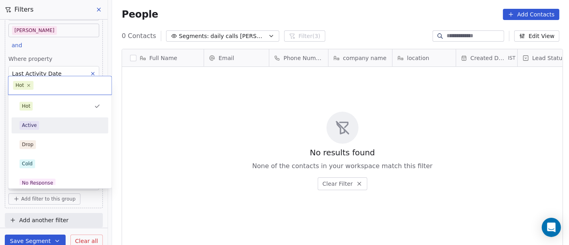
click at [56, 122] on div "Active" at bounding box center [60, 125] width 81 height 9
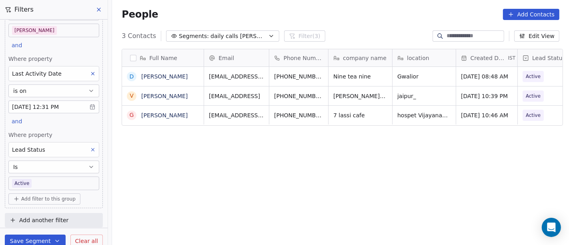
click at [41, 182] on body "On2Cook India Pvt. Ltd. Contacts People Marketing Workflows Campaigns Sales Pip…" at bounding box center [284, 122] width 569 height 245
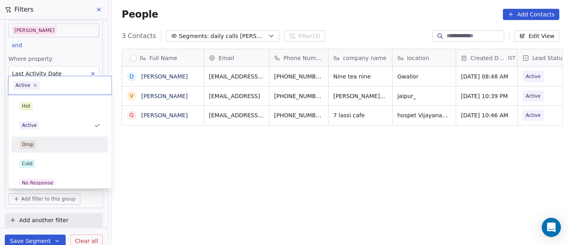
click at [60, 148] on div "Drop" at bounding box center [60, 144] width 81 height 9
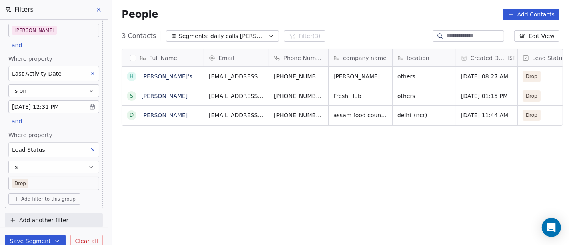
scroll to position [52, 0]
click at [47, 182] on body "On2Cook India Pvt. Ltd. Contacts People Marketing Workflows Campaigns Sales Pip…" at bounding box center [284, 122] width 569 height 245
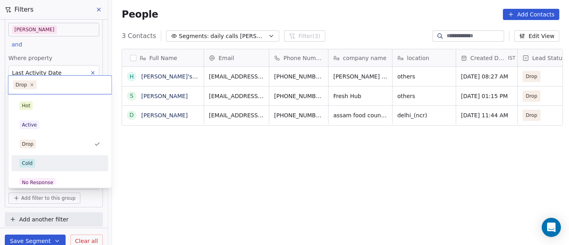
click at [43, 163] on div "Cold" at bounding box center [60, 163] width 81 height 9
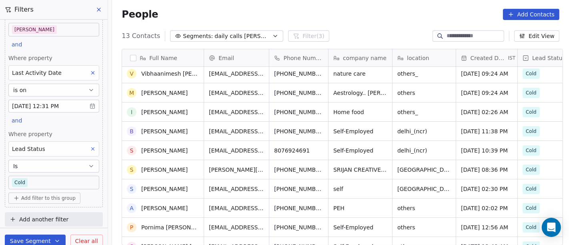
scroll to position [71, 0]
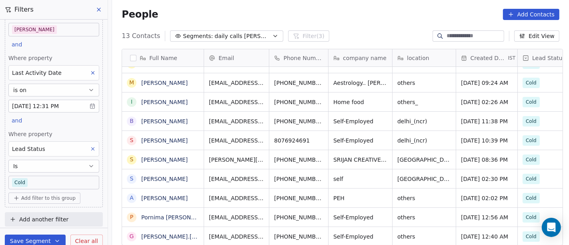
click at [67, 181] on body "On2Cook India Pvt. Ltd. Contacts People Marketing Workflows Campaigns Sales Pip…" at bounding box center [284, 122] width 569 height 245
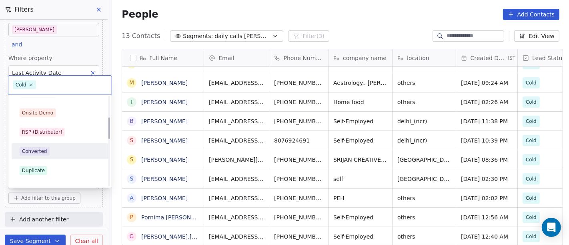
scroll to position [44, 0]
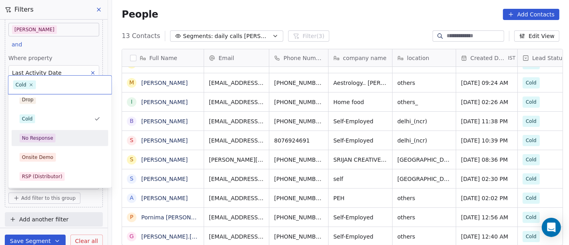
click at [50, 135] on div "No Response" at bounding box center [37, 137] width 31 height 7
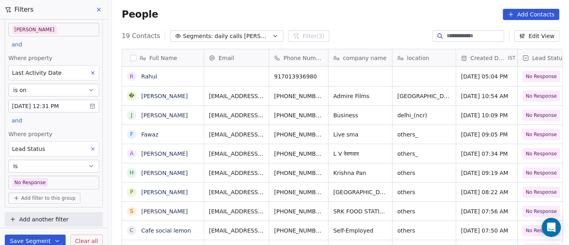
scroll to position [209, 454]
click at [64, 180] on body "On2Cook India Pvt. Ltd. Contacts People Marketing Workflows Campaigns Sales Pip…" at bounding box center [284, 122] width 569 height 245
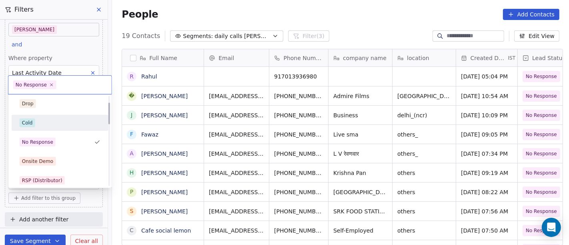
scroll to position [50, 0]
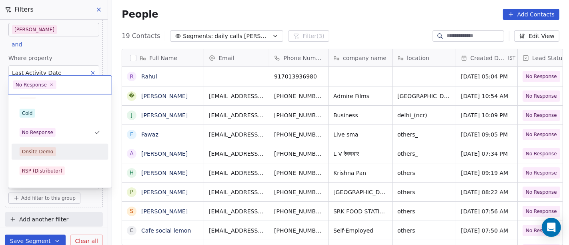
click at [35, 151] on div "Onsite Demo" at bounding box center [38, 151] width 32 height 7
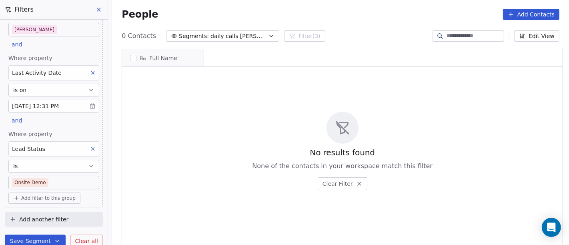
scroll to position [0, 0]
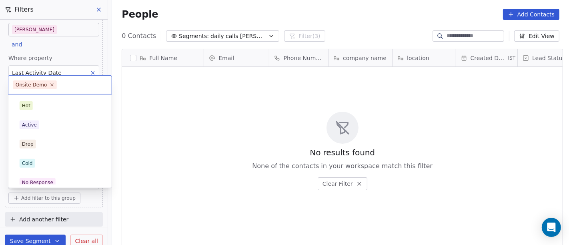
click at [55, 178] on body "On2Cook India Pvt. Ltd. Contacts People Marketing Workflows Campaigns Sales Pip…" at bounding box center [284, 122] width 569 height 245
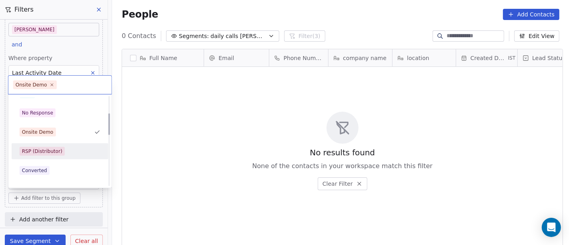
click at [59, 154] on div "RSP (Distributor)" at bounding box center [42, 151] width 40 height 7
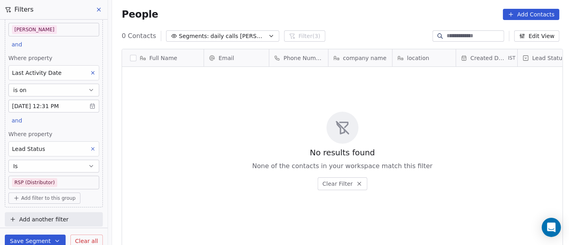
click at [59, 180] on body "On2Cook India Pvt. Ltd. Contacts People Marketing Workflows Campaigns Sales Pip…" at bounding box center [284, 122] width 569 height 245
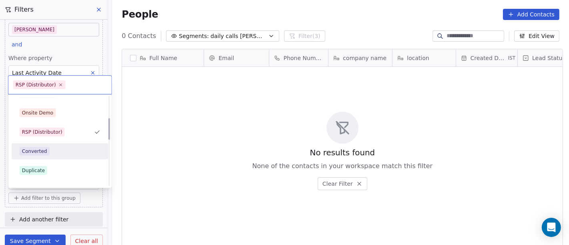
click at [57, 154] on div "Converted" at bounding box center [60, 151] width 81 height 9
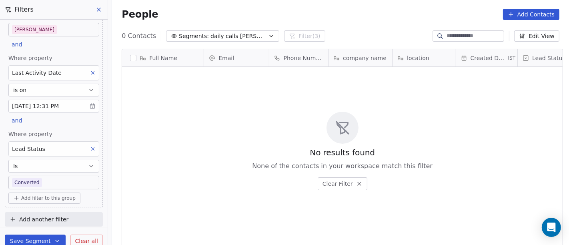
click at [42, 180] on body "On2Cook India Pvt. Ltd. Contacts People Marketing Workflows Campaigns Sales Pip…" at bounding box center [284, 122] width 569 height 245
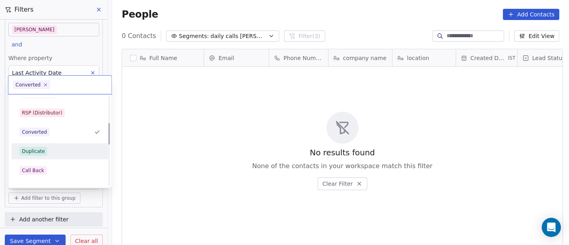
click at [51, 149] on div "Duplicate" at bounding box center [60, 151] width 81 height 9
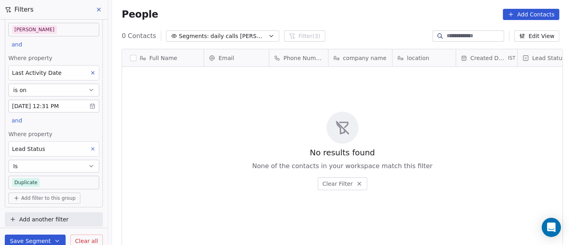
click at [56, 181] on body "On2Cook India Pvt. Ltd. Contacts People Marketing Workflows Campaigns Sales Pip…" at bounding box center [284, 122] width 569 height 245
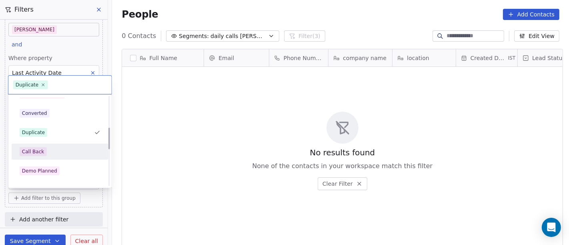
click at [52, 153] on div "Call Back" at bounding box center [60, 151] width 81 height 9
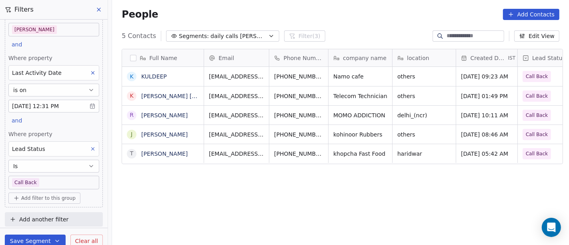
click at [63, 180] on body "On2Cook India Pvt. Ltd. Contacts People Marketing Workflows Campaigns Sales Pip…" at bounding box center [284, 122] width 569 height 245
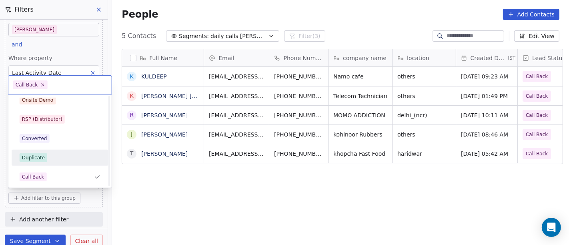
scroll to position [146, 0]
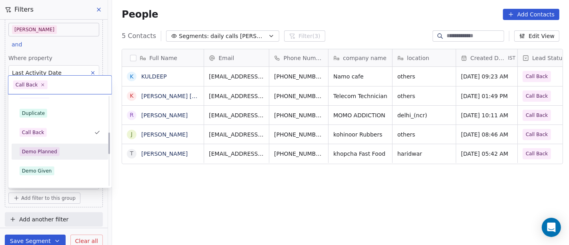
click at [64, 147] on div "Demo Planned" at bounding box center [60, 151] width 81 height 9
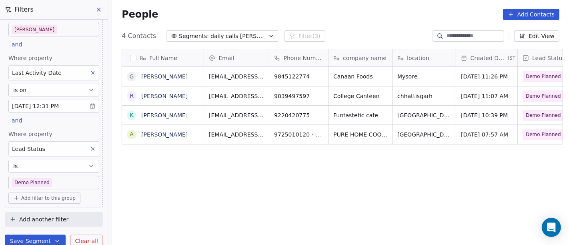
scroll to position [209, 454]
click at [88, 148] on button at bounding box center [93, 149] width 10 height 10
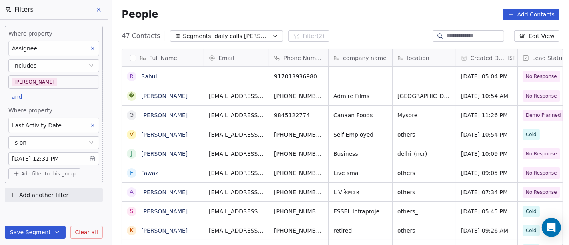
scroll to position [0, 0]
click at [360, 9] on div "People Add Contacts" at bounding box center [341, 14] width 438 height 11
click at [94, 236] on button "Clear all" at bounding box center [86, 232] width 32 height 13
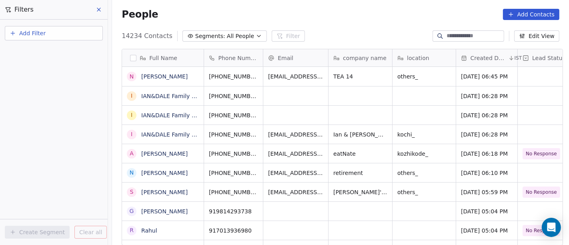
scroll to position [7, 7]
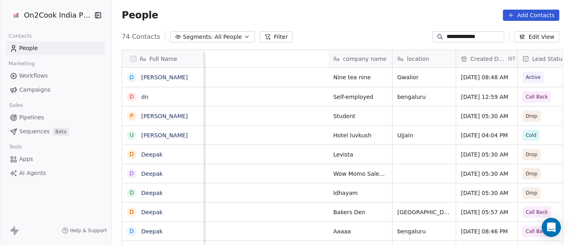
click at [455, 36] on input "**********" at bounding box center [474, 37] width 56 height 8
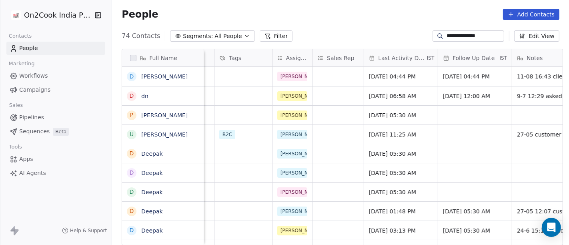
click at [455, 36] on input "**********" at bounding box center [474, 36] width 56 height 8
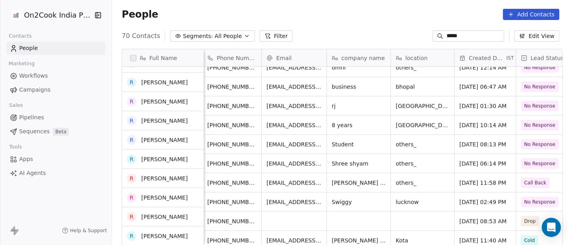
scroll to position [0, 0]
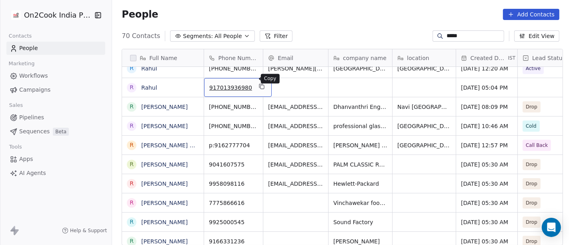
click at [257, 83] on button "grid" at bounding box center [262, 87] width 10 height 10
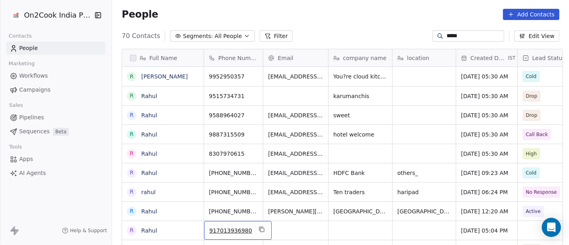
click at [308, 38] on div "70 Contacts Segments: All People Filter ***** Edit View" at bounding box center [340, 36] width 457 height 13
click at [345, 9] on div "People Add Contacts" at bounding box center [341, 14] width 438 height 11
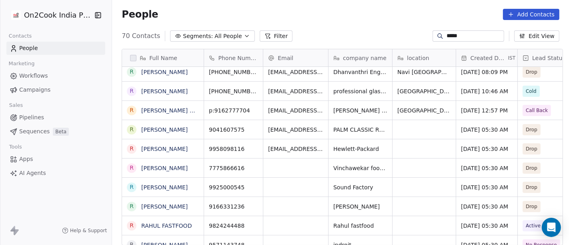
click at [451, 35] on input "*****" at bounding box center [474, 36] width 56 height 8
type input "****"
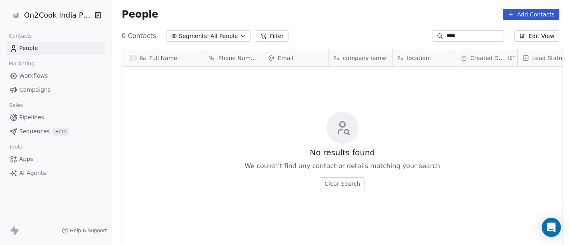
scroll to position [209, 454]
click at [456, 35] on input "****" at bounding box center [474, 36] width 56 height 8
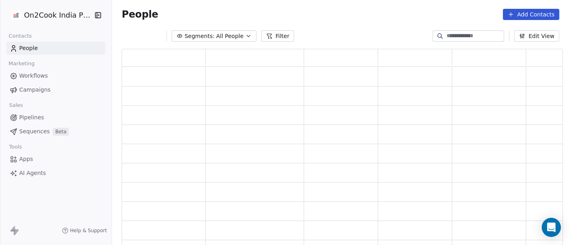
scroll to position [190, 434]
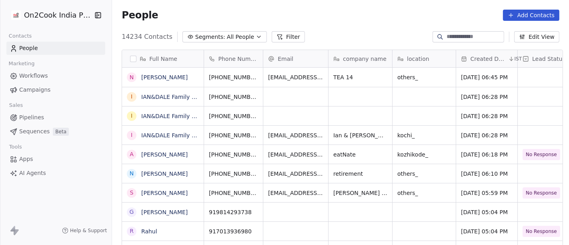
scroll to position [209, 454]
click at [238, 37] on span "All People" at bounding box center [240, 37] width 27 height 8
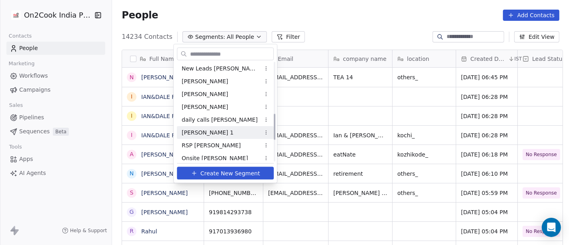
scroll to position [178, 0]
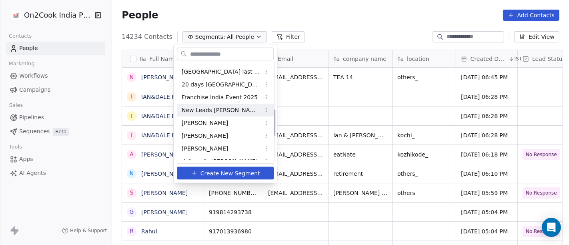
click at [226, 106] on div "New Leads [PERSON_NAME]" at bounding box center [225, 110] width 97 height 13
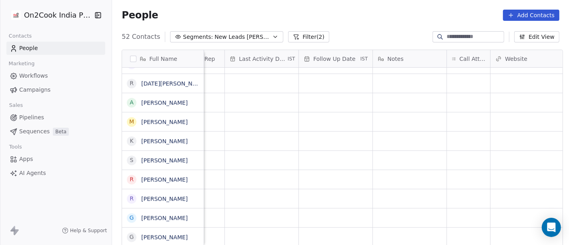
scroll to position [7, 489]
click at [468, 230] on div "grid" at bounding box center [465, 237] width 43 height 19
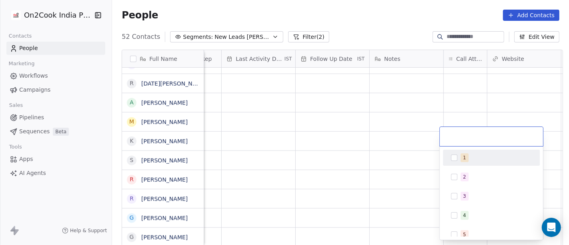
click at [460, 154] on span "1" at bounding box center [464, 157] width 8 height 9
click at [421, 7] on html "On2Cook India Pvt. Ltd. Contacts People Marketing Workflows Campaigns Sales Pip…" at bounding box center [284, 122] width 569 height 245
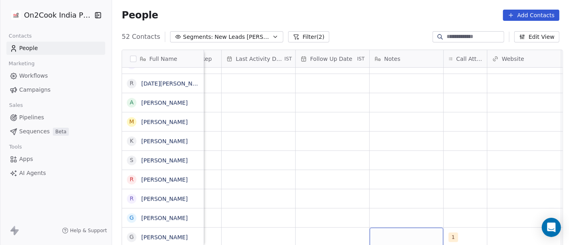
click at [394, 228] on div "grid" at bounding box center [407, 237] width 74 height 19
type textarea "**********"
click at [324, 204] on html "On2Cook India Pvt. Ltd. Contacts People Marketing Workflows Campaigns Sales Pip…" at bounding box center [284, 122] width 569 height 245
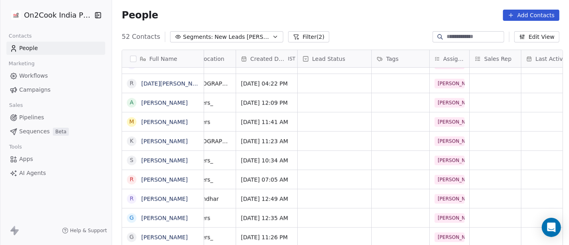
scroll to position [7, 0]
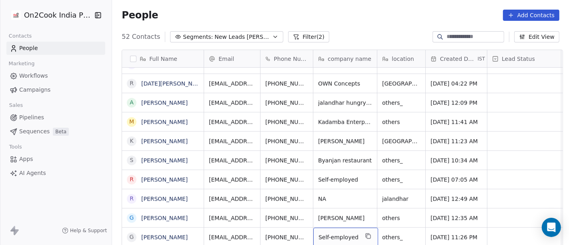
click at [346, 233] on span "Self-employed" at bounding box center [338, 237] width 40 height 8
click at [346, 231] on textarea "**********" at bounding box center [341, 226] width 63 height 25
type textarea "**********"
click at [407, 230] on html "On2Cook India Pvt. Ltd. Contacts People Marketing Workflows Campaigns Sales Pip…" at bounding box center [284, 122] width 569 height 245
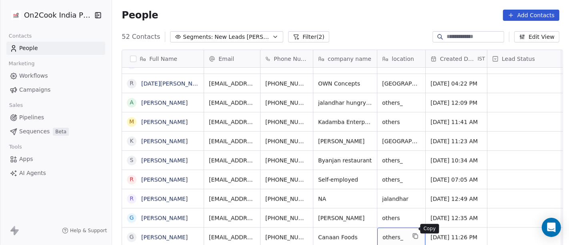
click at [410, 231] on button "grid" at bounding box center [415, 236] width 10 height 10
click at [392, 233] on span "others_" at bounding box center [393, 237] width 23 height 8
click at [392, 229] on textarea "*******" at bounding box center [397, 226] width 47 height 25
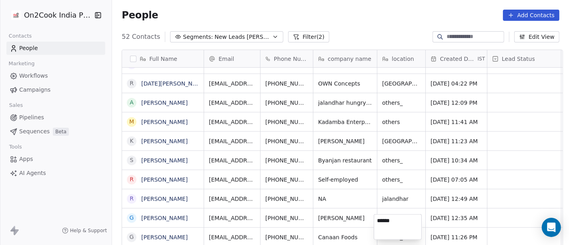
type textarea "******"
click at [406, 192] on html "On2Cook India Pvt. Ltd. Contacts People Marketing Workflows Campaigns Sales Pip…" at bounding box center [284, 122] width 569 height 245
click at [412, 233] on icon "grid" at bounding box center [415, 236] width 6 height 6
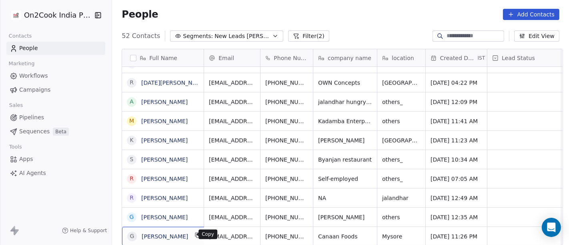
click at [194, 236] on button "grid" at bounding box center [198, 235] width 10 height 10
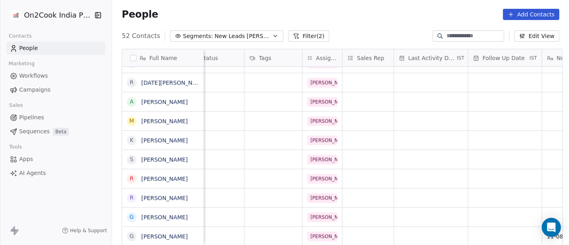
scroll to position [7, 330]
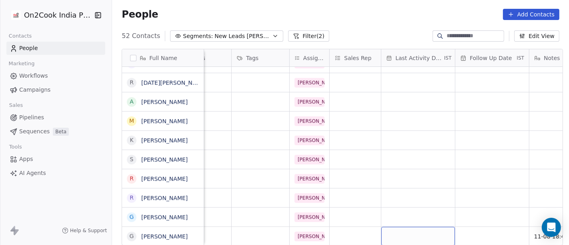
click at [387, 227] on div "grid" at bounding box center [418, 236] width 74 height 19
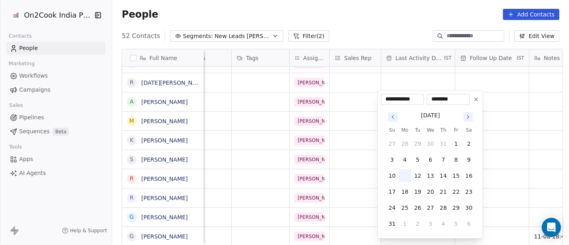
click at [403, 176] on button "11" at bounding box center [404, 175] width 13 height 13
click at [401, 13] on html "On2Cook India Pvt. Ltd. Contacts People Marketing Workflows Campaigns Sales Pip…" at bounding box center [284, 122] width 569 height 245
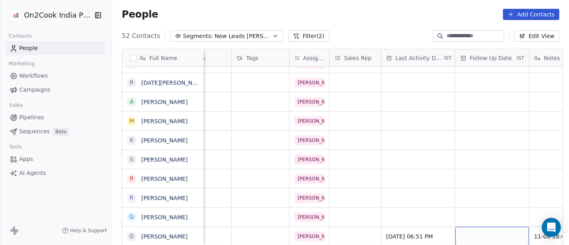
click at [473, 231] on div "grid" at bounding box center [492, 236] width 74 height 19
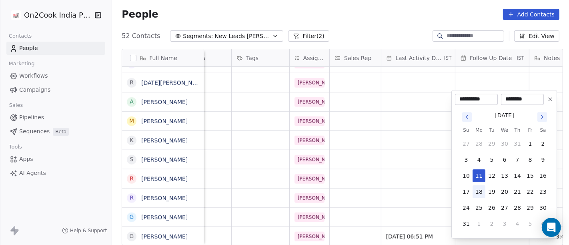
click at [481, 190] on button "18" at bounding box center [478, 191] width 13 height 13
click at [505, 175] on button "13" at bounding box center [504, 175] width 13 height 13
type input "**********"
click at [399, 4] on html "On2Cook India Pvt. Ltd. Contacts People Marketing Workflows Campaigns Sales Pip…" at bounding box center [284, 122] width 569 height 245
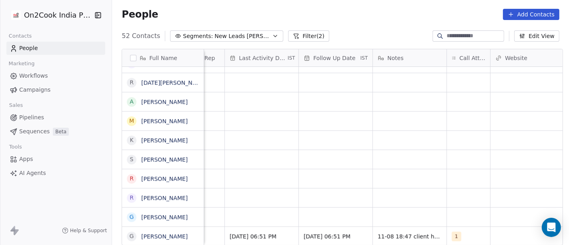
scroll to position [7, 503]
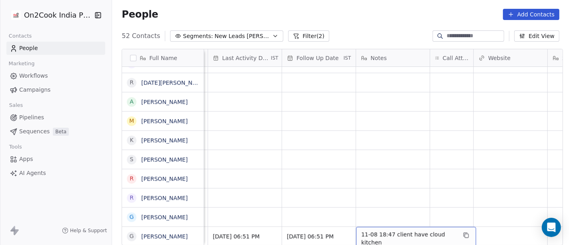
click at [388, 232] on span "11-08 18:47 client have cloud kitchen" at bounding box center [408, 238] width 95 height 16
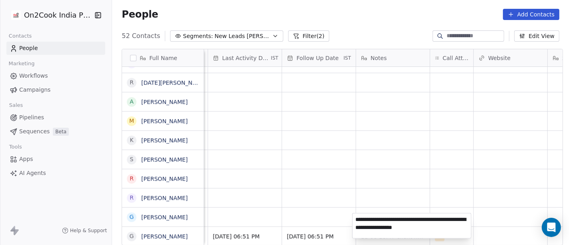
type textarea "**********"
click at [375, 186] on html "On2Cook India Pvt. Ltd. Contacts People Marketing Workflows Campaigns Sales Pip…" at bounding box center [284, 122] width 569 height 245
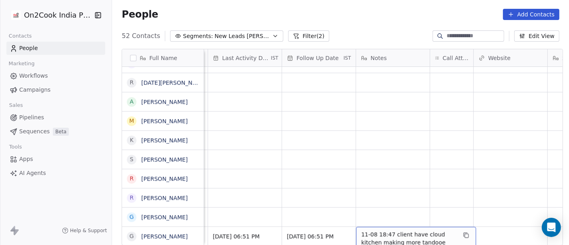
click at [391, 230] on span "11-08 18:47 client have cloud kitchen making more tandooe and biryani item" at bounding box center [408, 242] width 95 height 24
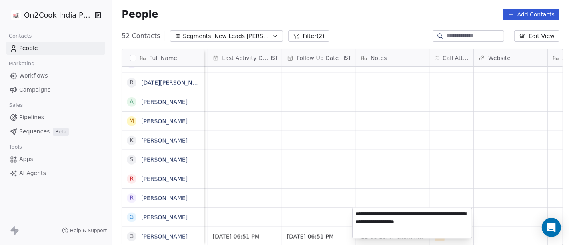
type textarea "**********"
click at [334, 104] on html "On2Cook India Pvt. Ltd. Contacts People Marketing Workflows Campaigns Sales Pip…" at bounding box center [284, 122] width 569 height 245
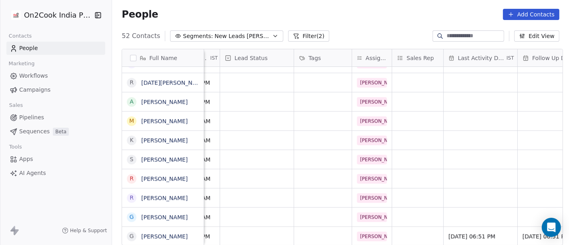
scroll to position [7, 265]
click at [420, 231] on div "grid" at bounding box center [419, 236] width 51 height 19
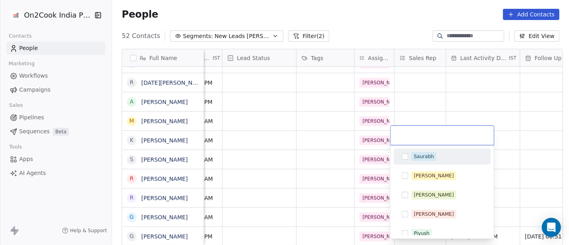
click at [420, 157] on div "Saurabh" at bounding box center [424, 156] width 20 height 7
click at [281, 173] on html "On2Cook India Pvt. Ltd. Contacts People Marketing Workflows Campaigns Sales Pip…" at bounding box center [284, 122] width 569 height 245
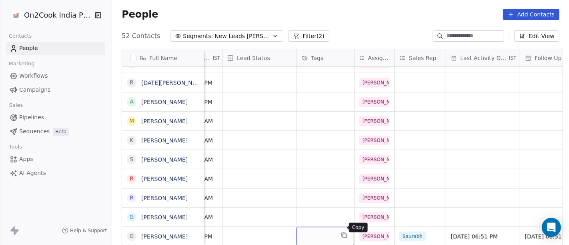
click at [341, 232] on icon "grid" at bounding box center [344, 235] width 6 height 6
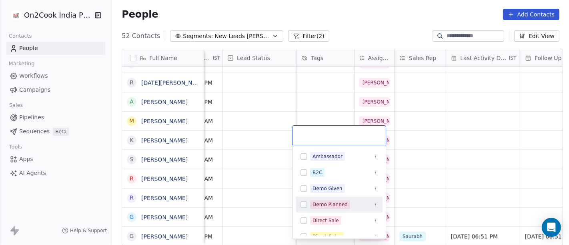
click at [330, 207] on div "Demo Planned" at bounding box center [329, 204] width 35 height 7
click at [488, 152] on html "On2Cook India Pvt. Ltd. Contacts People Marketing Workflows Campaigns Sales Pip…" at bounding box center [284, 122] width 569 height 245
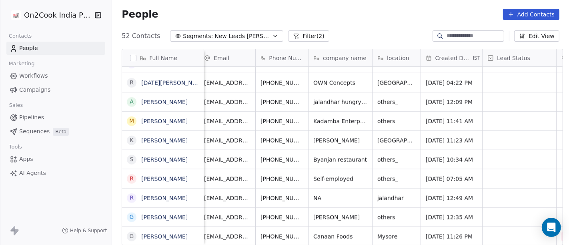
scroll to position [7, 0]
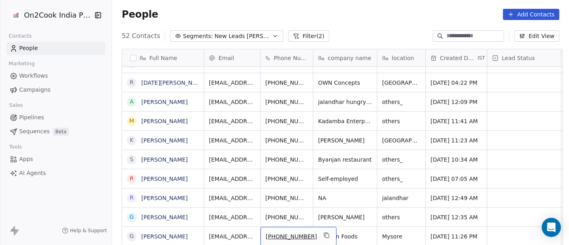
click at [286, 232] on span "+919845122774" at bounding box center [291, 236] width 51 height 8
click at [271, 226] on input "**********" at bounding box center [289, 229] width 63 height 16
type input "**********"
click at [350, 137] on html "On2Cook India Pvt. Ltd. Contacts People Marketing Workflows Campaigns Sales Pip…" at bounding box center [284, 122] width 569 height 245
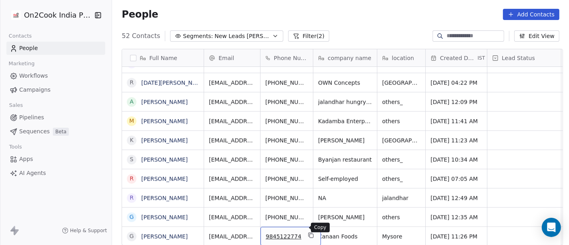
click at [308, 232] on icon "grid" at bounding box center [311, 235] width 6 height 6
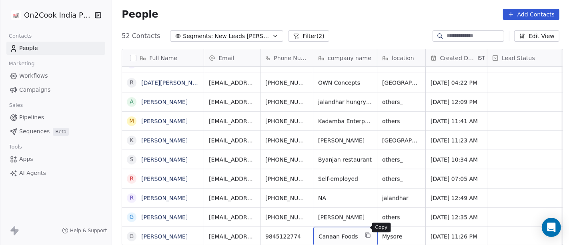
click at [364, 232] on icon "grid" at bounding box center [367, 235] width 6 height 6
click at [412, 232] on icon "grid" at bounding box center [415, 235] width 6 height 6
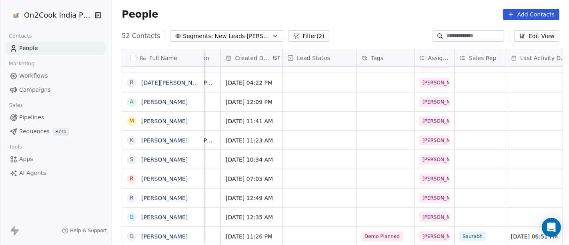
scroll to position [7, 205]
click at [312, 232] on div "grid" at bounding box center [319, 236] width 74 height 19
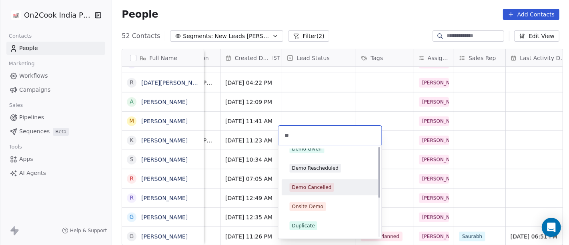
scroll to position [0, 0]
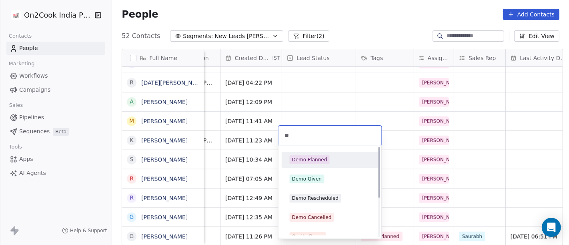
type input "**"
click at [316, 159] on div "Demo Planned" at bounding box center [309, 159] width 35 height 7
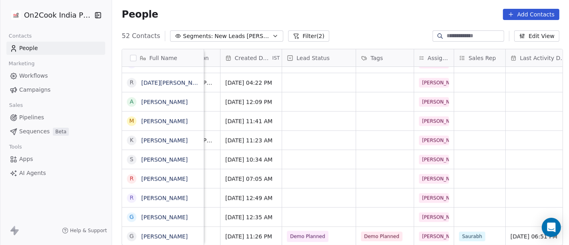
click at [366, 20] on div "People Add Contacts" at bounding box center [340, 14] width 457 height 30
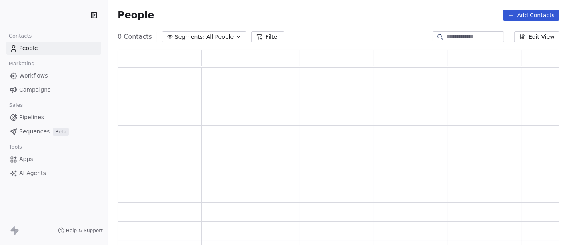
click at [446, 37] on input at bounding box center [474, 37] width 56 height 8
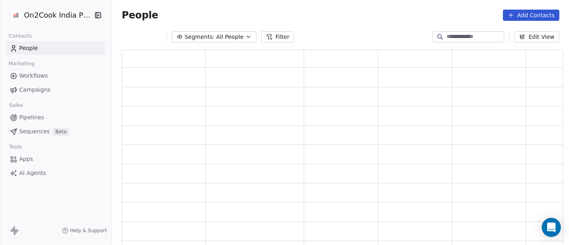
paste input "**********"
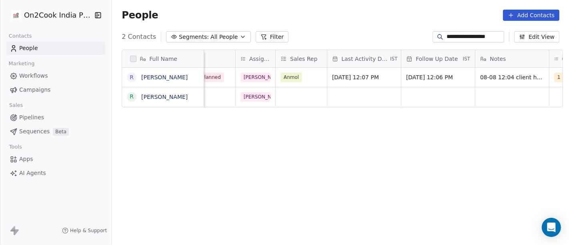
scroll to position [0, 432]
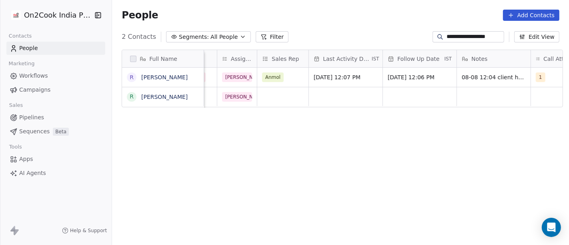
type input "**********"
click at [334, 77] on span "[DATE] 12:07 PM" at bounding box center [338, 77] width 49 height 8
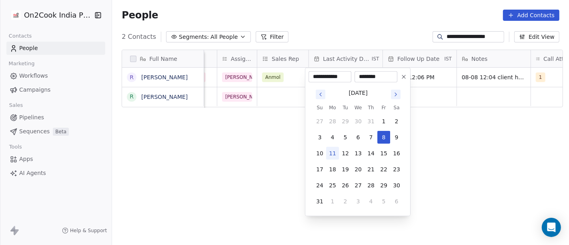
click at [326, 155] on button "11" at bounding box center [332, 153] width 13 height 13
type input "**********"
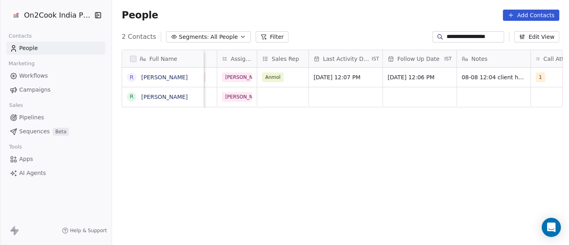
click at [428, 151] on html "**********" at bounding box center [284, 122] width 569 height 245
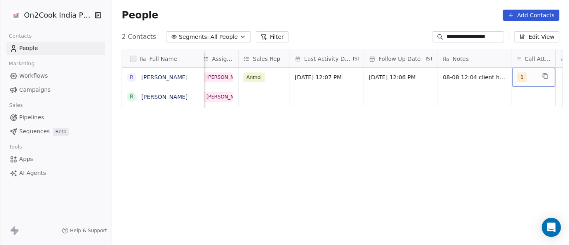
click at [536, 77] on div "1" at bounding box center [533, 77] width 43 height 19
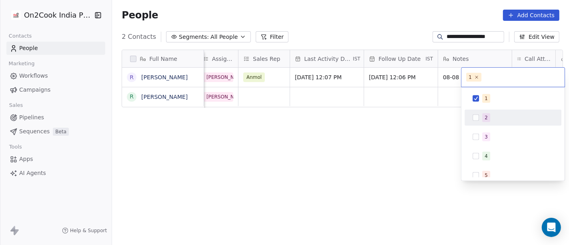
click at [499, 117] on div "2" at bounding box center [517, 117] width 71 height 9
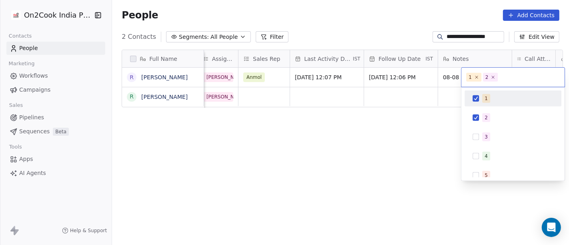
click at [484, 98] on span "1" at bounding box center [486, 98] width 8 height 9
click at [444, 76] on html "**********" at bounding box center [284, 122] width 569 height 245
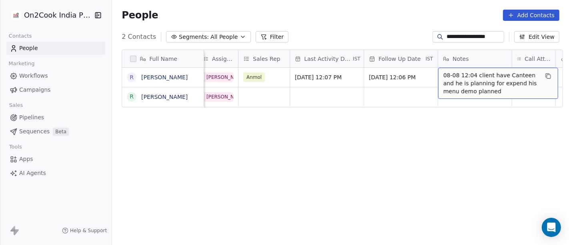
click at [444, 76] on span "08-08 12:04 client have Canteen and he is planning for expend his menu demo pla…" at bounding box center [490, 83] width 95 height 24
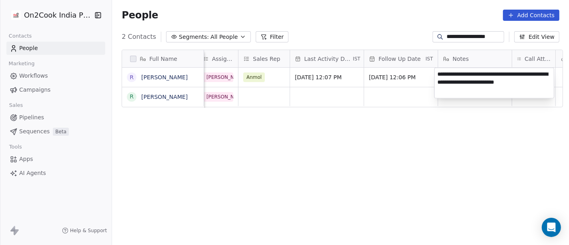
click at [444, 76] on textarea "**********" at bounding box center [493, 83] width 119 height 30
type textarea "**********"
click at [467, 204] on html "**********" at bounding box center [284, 122] width 569 height 245
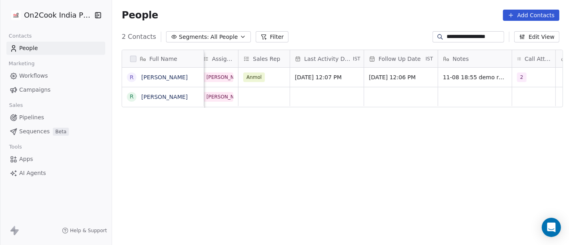
click at [286, 172] on html "**********" at bounding box center [284, 122] width 569 height 245
click at [268, 38] on button "Filter" at bounding box center [272, 36] width 33 height 11
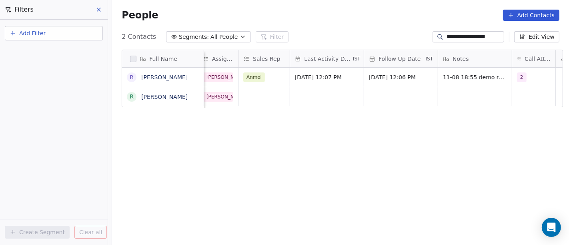
drag, startPoint x: 312, startPoint y: 143, endPoint x: 339, endPoint y: 101, distance: 50.4
click at [312, 144] on div "Full Name R [PERSON_NAME] R [PERSON_NAME] Created Date IST Lead Status Tags Ass…" at bounding box center [340, 151] width 457 height 216
